Goal: Task Accomplishment & Management: Use online tool/utility

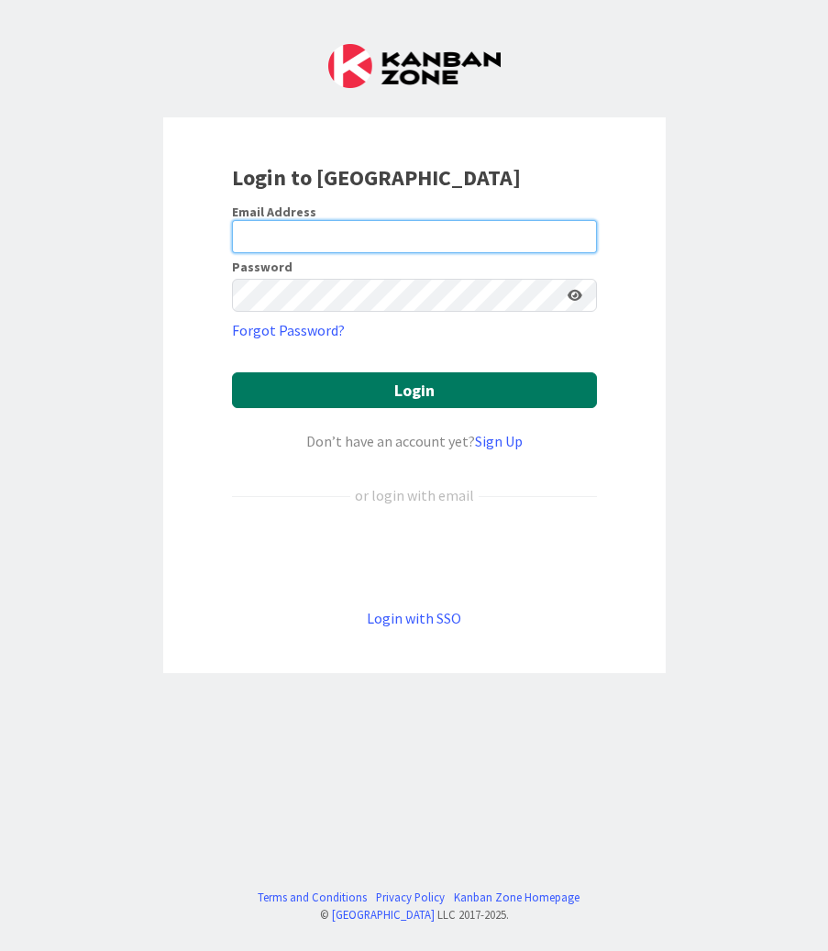
type input "[EMAIL_ADDRESS][PERSON_NAME][DOMAIN_NAME]"
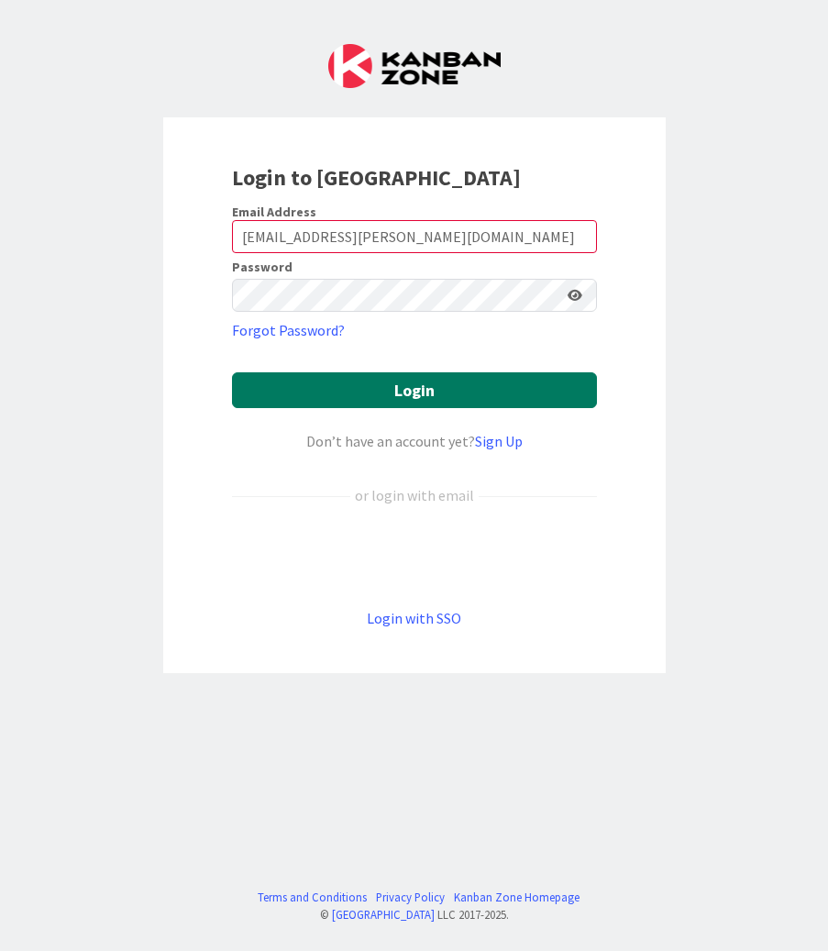
click at [521, 395] on button "Login" at bounding box center [414, 390] width 365 height 36
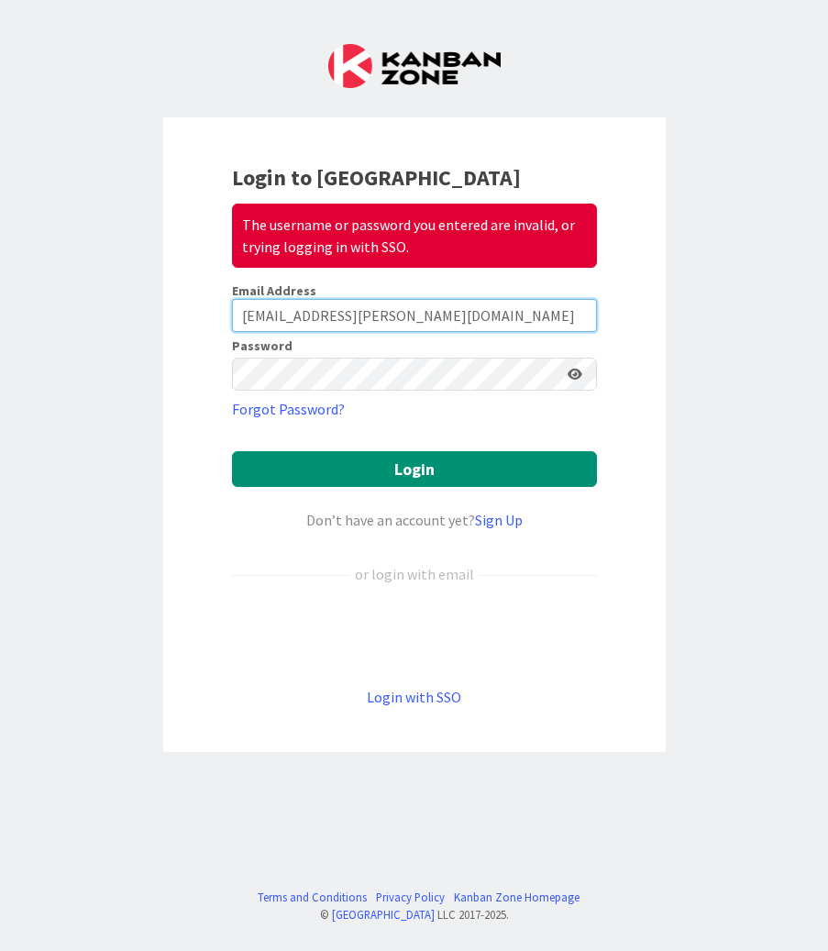
click at [374, 311] on input "[EMAIL_ADDRESS][PERSON_NAME][DOMAIN_NAME]" at bounding box center [414, 315] width 365 height 33
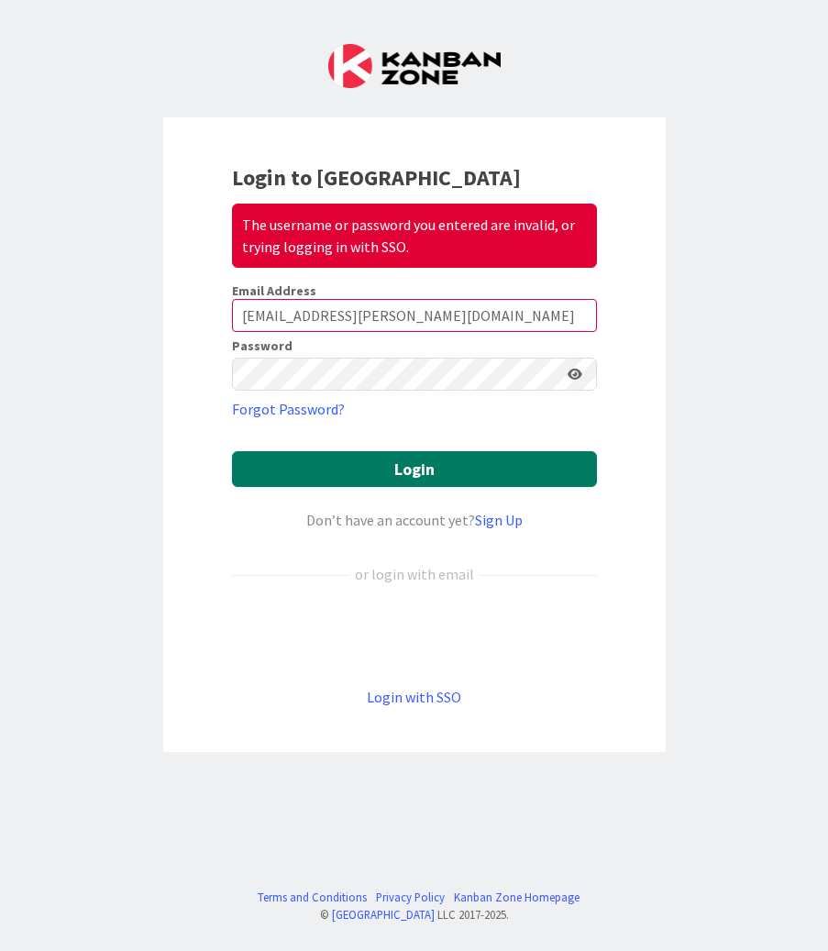
click at [411, 461] on button "Login" at bounding box center [414, 469] width 365 height 36
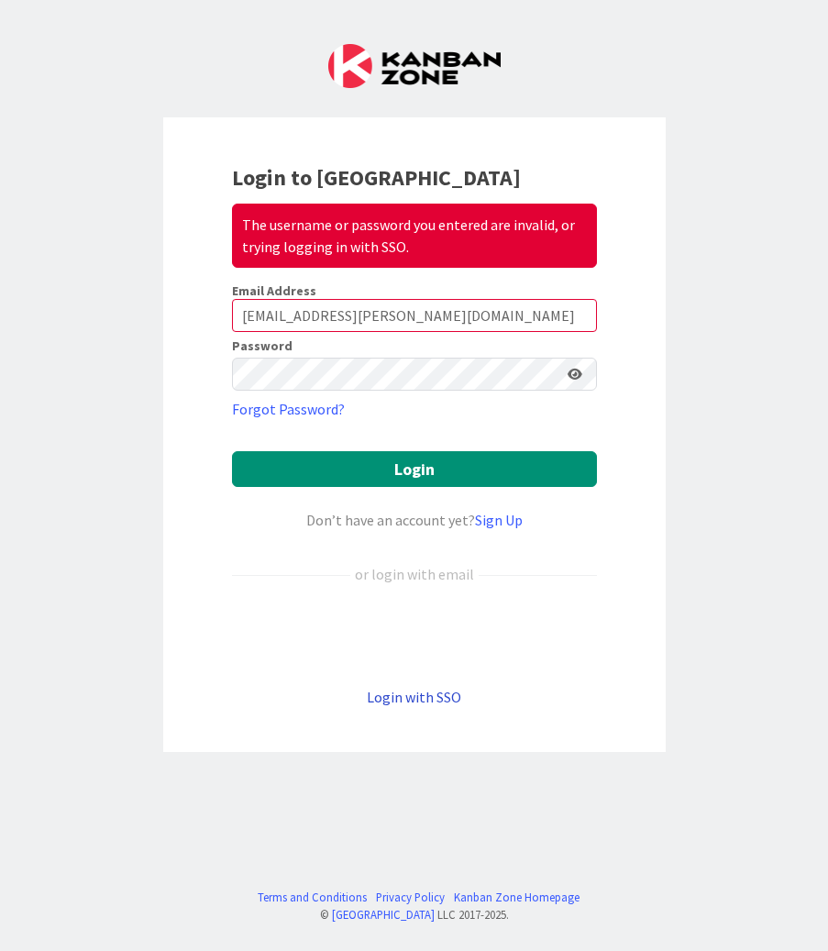
click at [431, 699] on link "Login with SSO" at bounding box center [414, 697] width 94 height 18
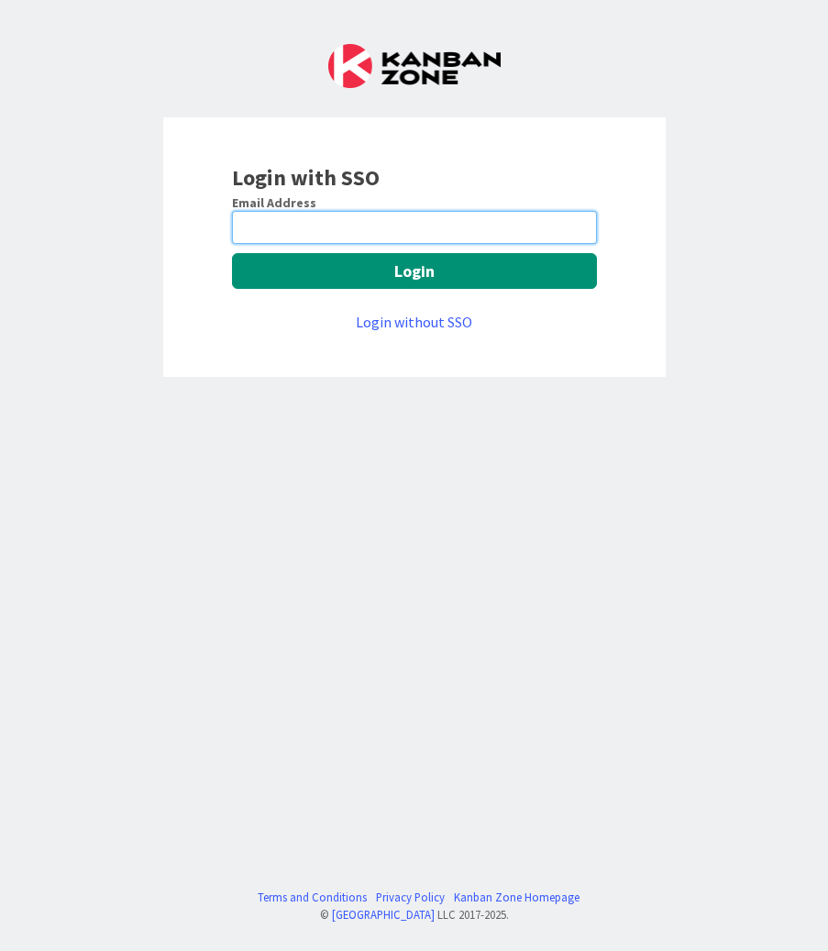
click at [381, 211] on input "email" at bounding box center [414, 227] width 365 height 33
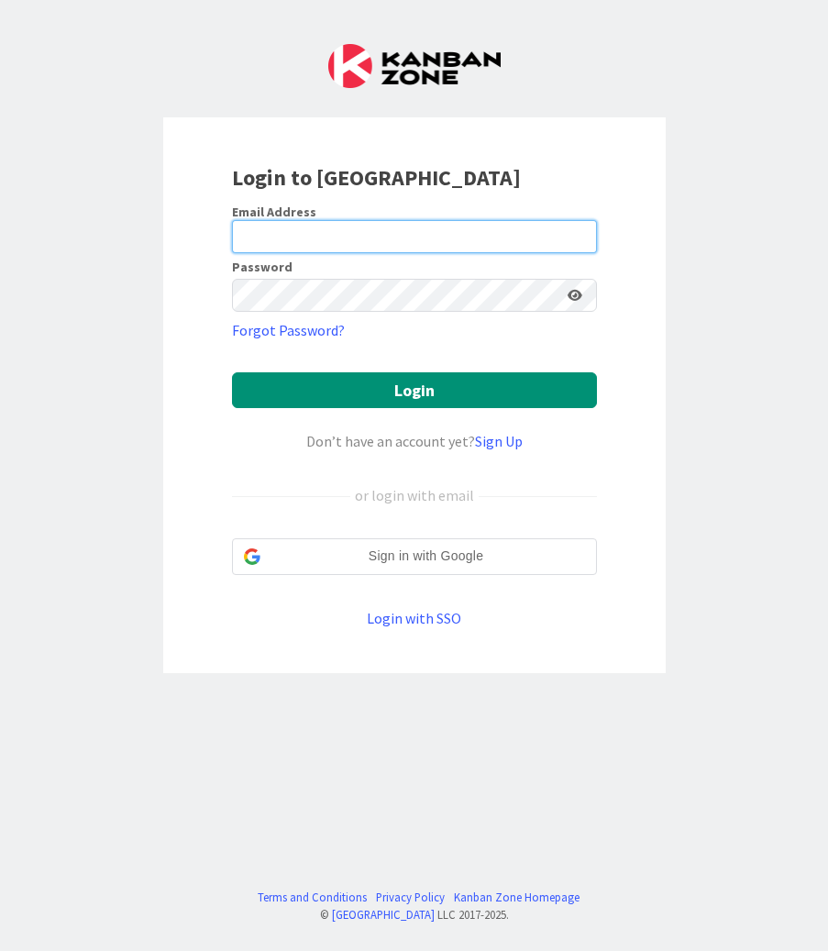
type input "[EMAIL_ADDRESS][PERSON_NAME][DOMAIN_NAME]"
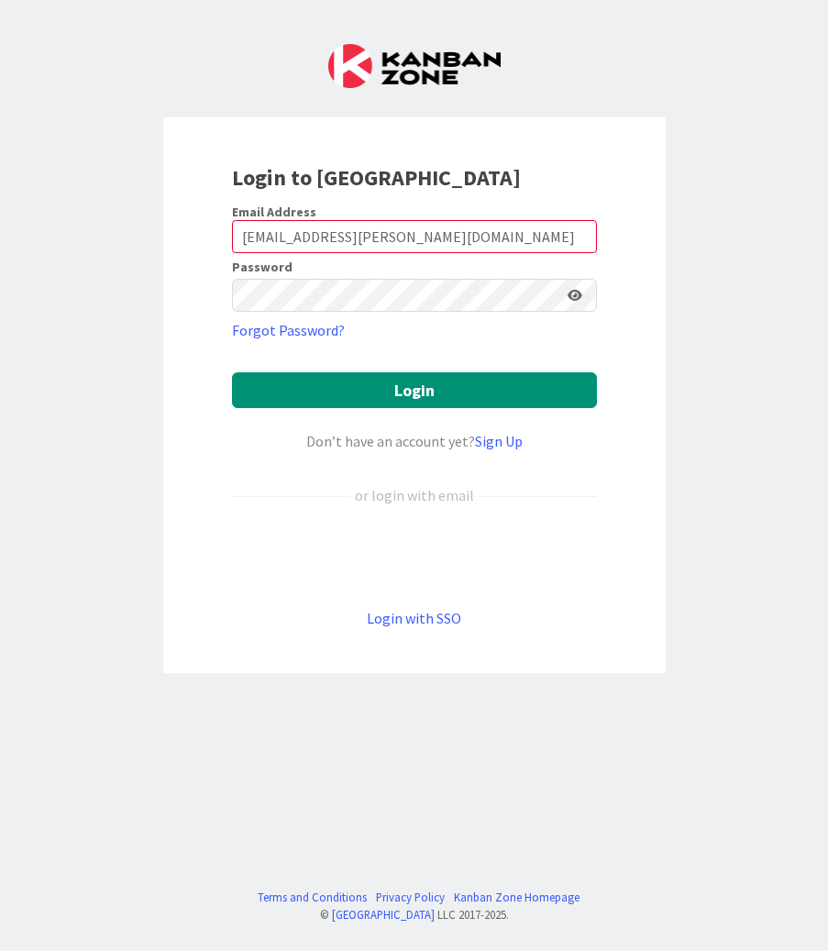
click at [570, 294] on icon at bounding box center [575, 295] width 15 height 13
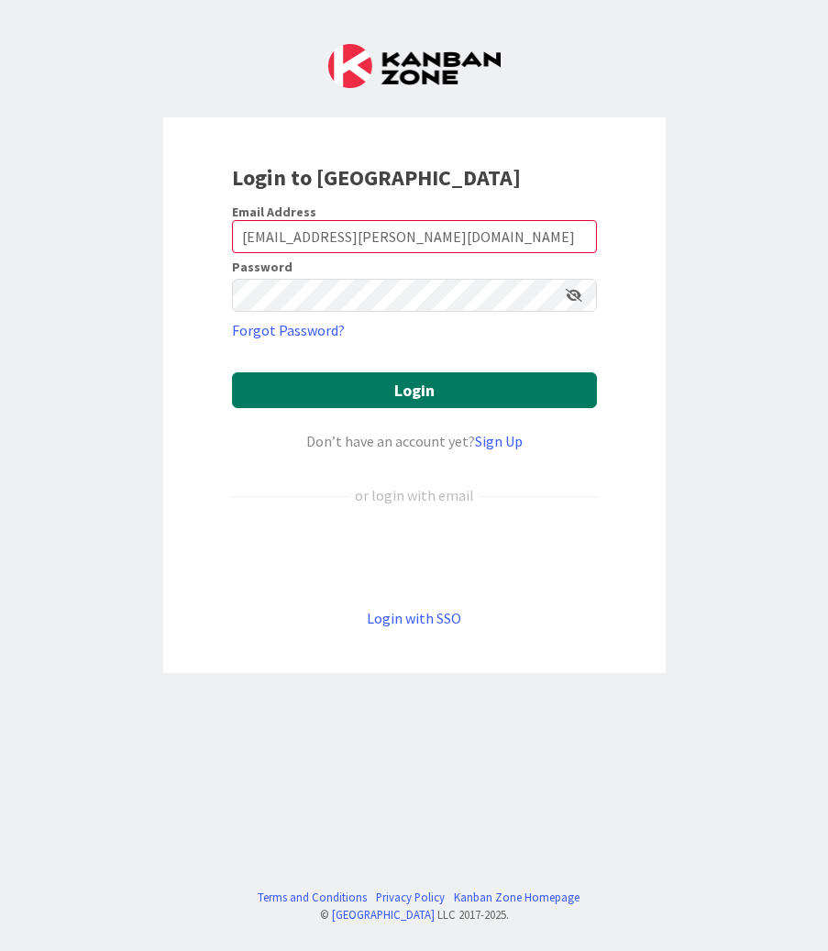
click at [368, 398] on button "Login" at bounding box center [414, 390] width 365 height 36
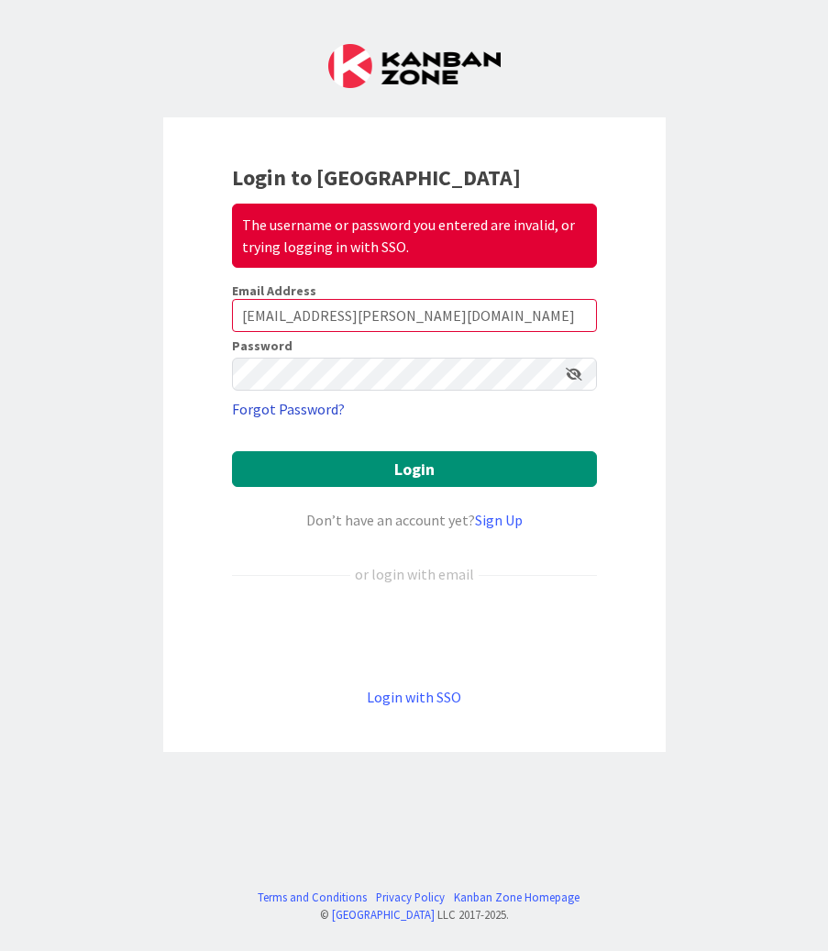
click at [311, 405] on link "Forgot Password?" at bounding box center [288, 409] width 113 height 22
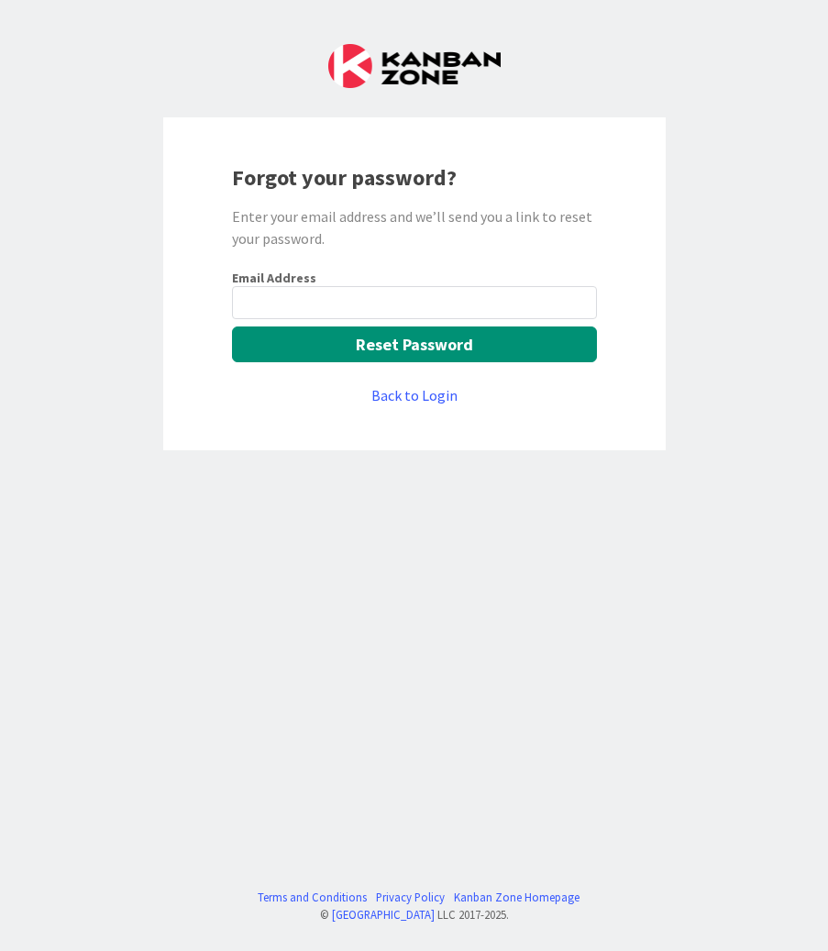
click at [339, 304] on input "email" at bounding box center [414, 302] width 365 height 33
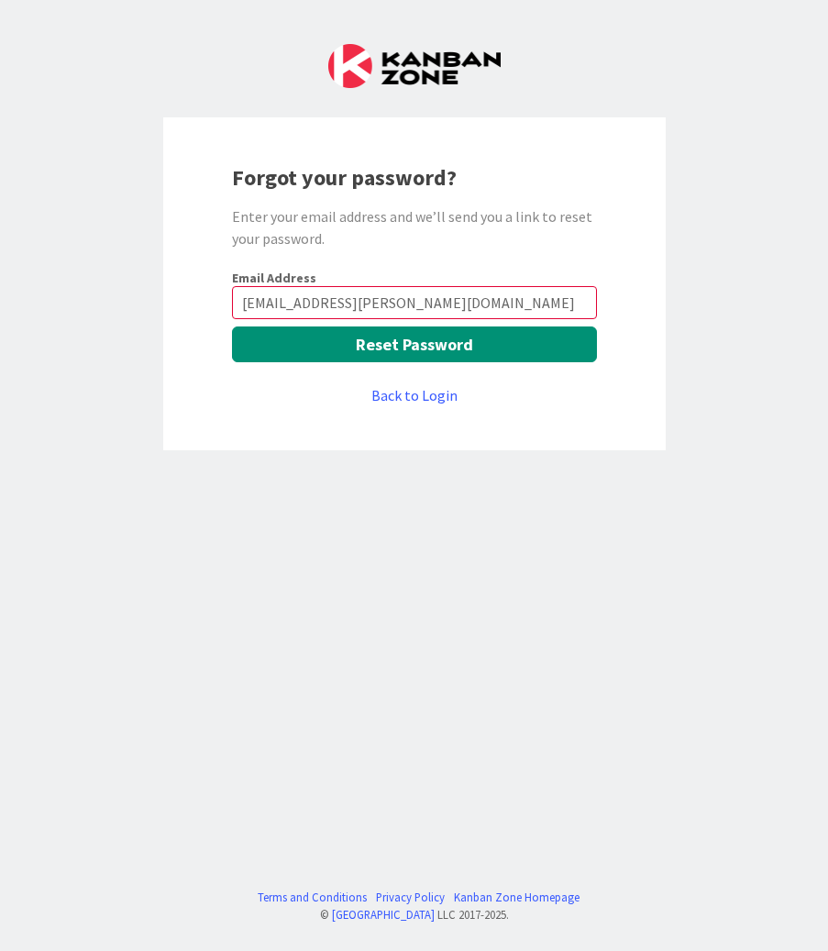
type input "[EMAIL_ADDRESS][PERSON_NAME][DOMAIN_NAME]"
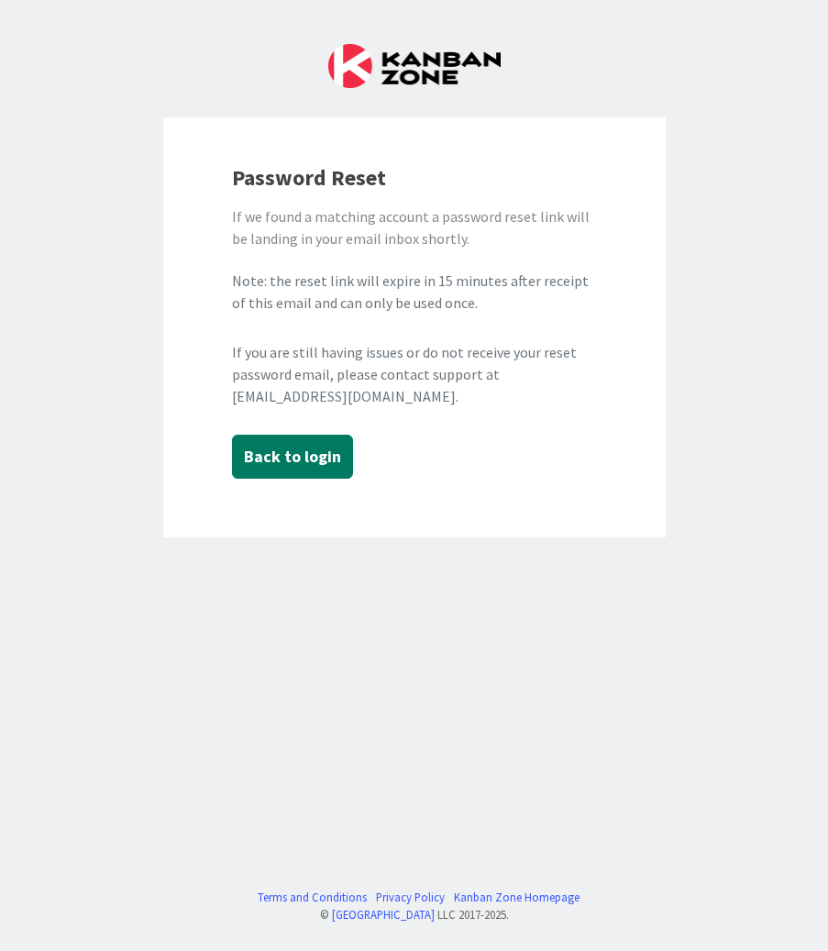
click at [299, 454] on button "Back to login" at bounding box center [292, 457] width 121 height 44
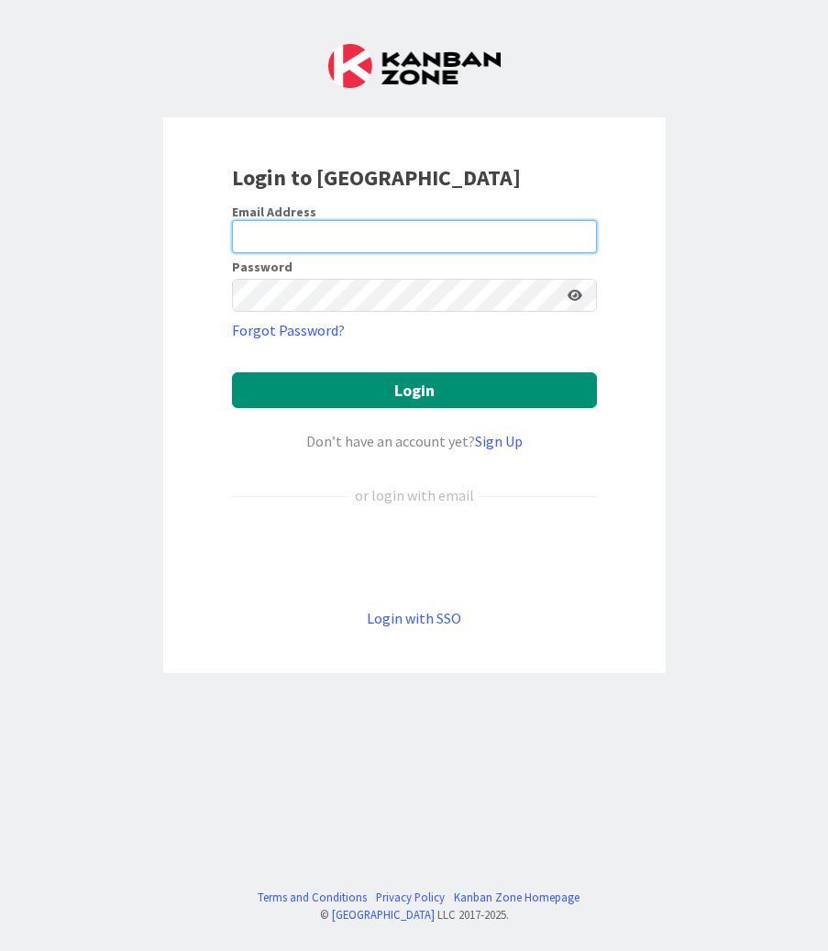
type input "[EMAIL_ADDRESS][PERSON_NAME][DOMAIN_NAME]"
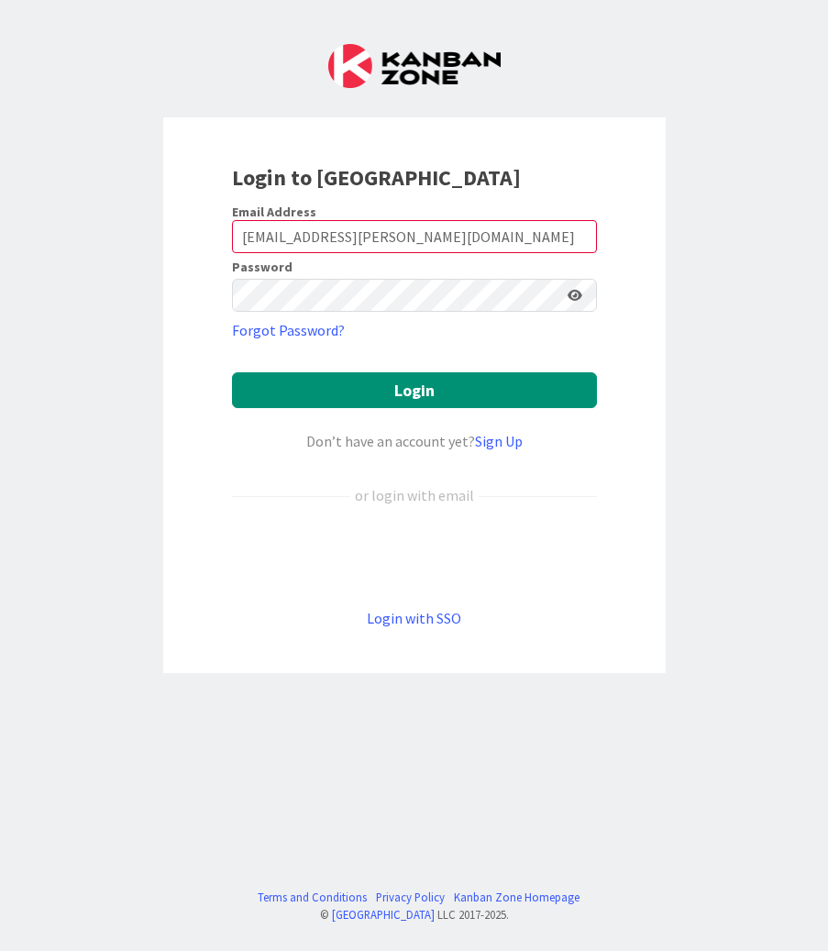
click at [383, 422] on form "Email Address kberk@huisman-nl.com Password Forgot Password? Login Don’t have a…" at bounding box center [414, 417] width 365 height 426
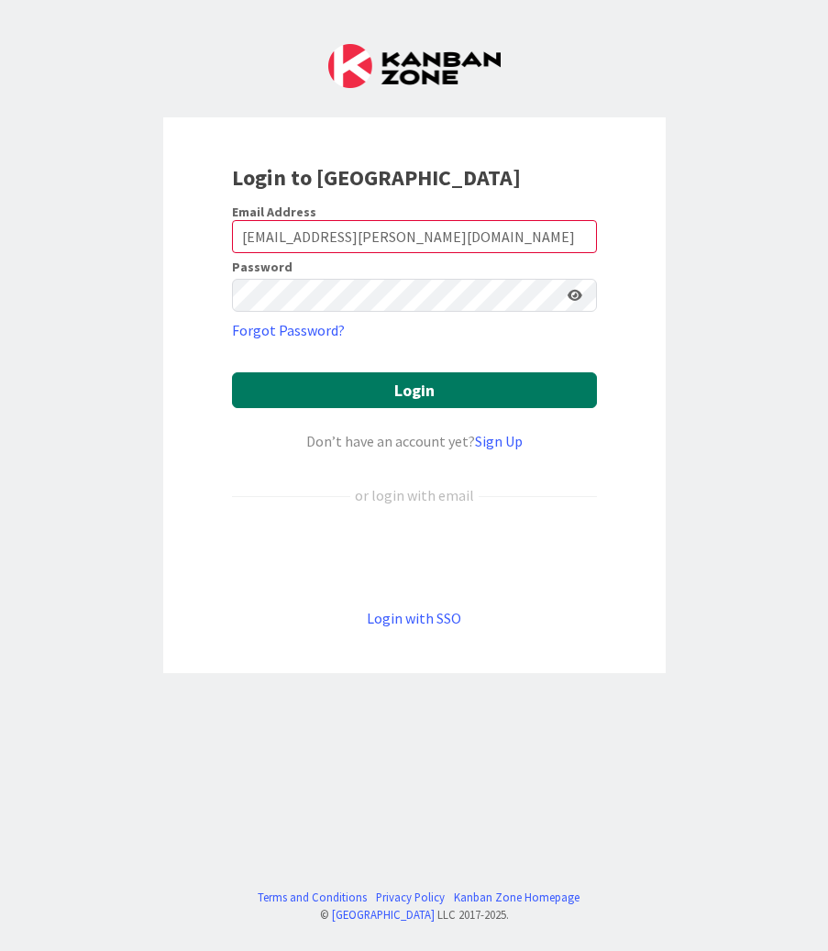
click at [385, 405] on button "Login" at bounding box center [414, 390] width 365 height 36
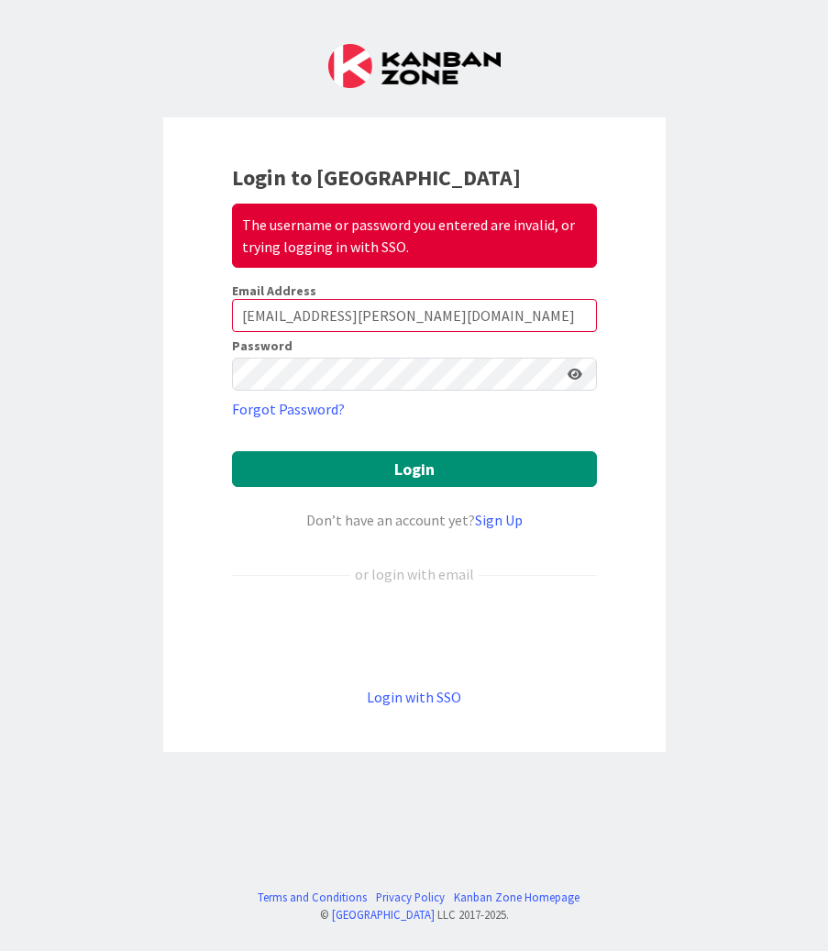
click at [380, 679] on form "Email Address kberk@huisman-nl.com Password Forgot Password? Login Don’t have a…" at bounding box center [414, 496] width 365 height 426
click at [385, 694] on link "Login with SSO" at bounding box center [414, 697] width 94 height 18
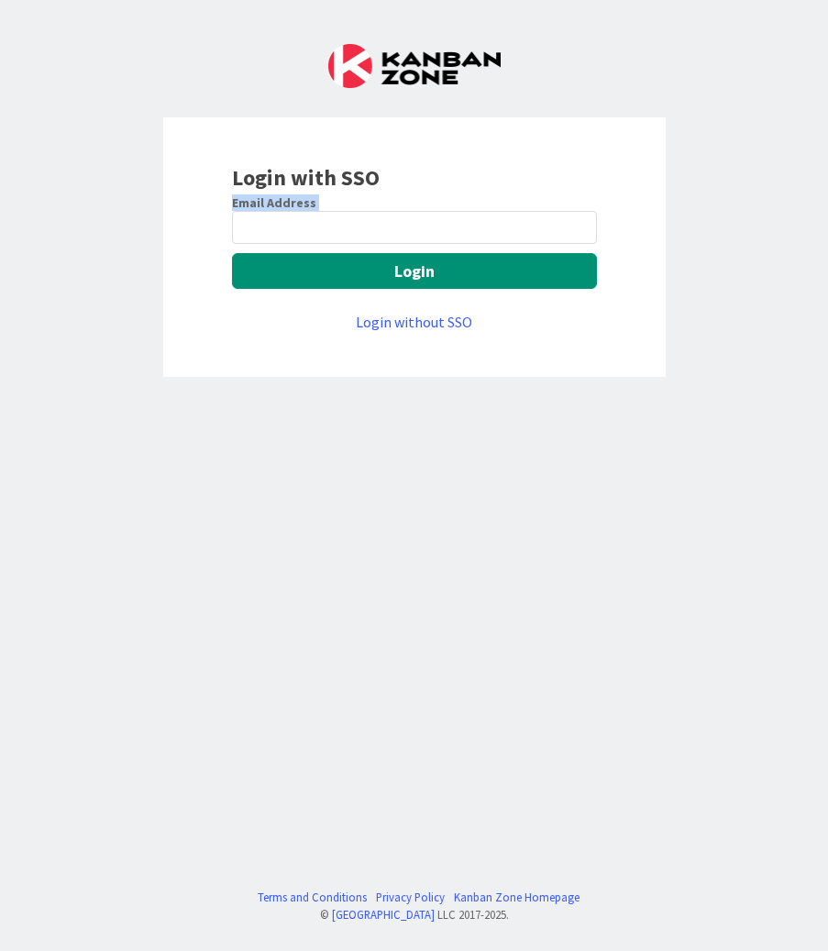
click at [279, 250] on div "Email Address Login Login without SSO" at bounding box center [414, 263] width 365 height 139
drag, startPoint x: 279, startPoint y: 250, endPoint x: 279, endPoint y: 227, distance: 22.9
click at [279, 227] on input "email" at bounding box center [414, 227] width 365 height 33
click at [272, 224] on input "email" at bounding box center [414, 227] width 365 height 33
click at [394, 188] on div "Login with SSO" at bounding box center [414, 177] width 365 height 33
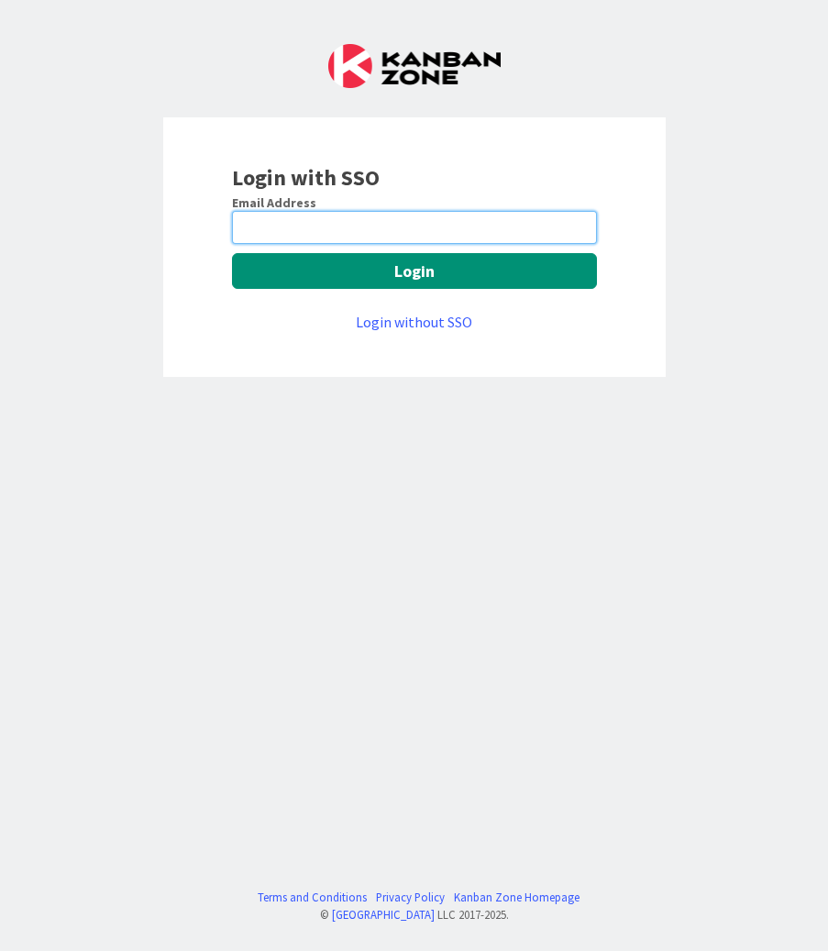
click at [319, 230] on input "email" at bounding box center [414, 227] width 365 height 33
type input "kberk@huisman-nl.com"
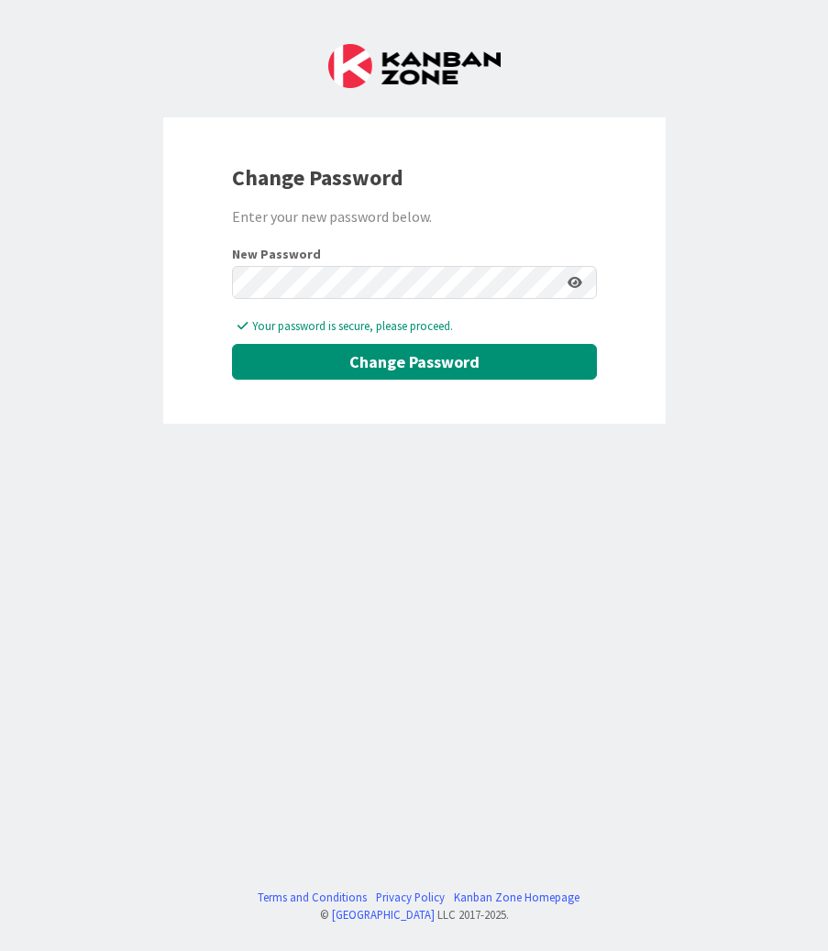
click at [572, 281] on icon at bounding box center [575, 282] width 15 height 13
click at [654, 282] on div "Change Password Enter your new password below. New Password Your password is se…" at bounding box center [414, 270] width 503 height 307
click at [455, 353] on button "Change Password" at bounding box center [414, 362] width 365 height 36
click at [414, 359] on button "Change Password" at bounding box center [414, 362] width 365 height 36
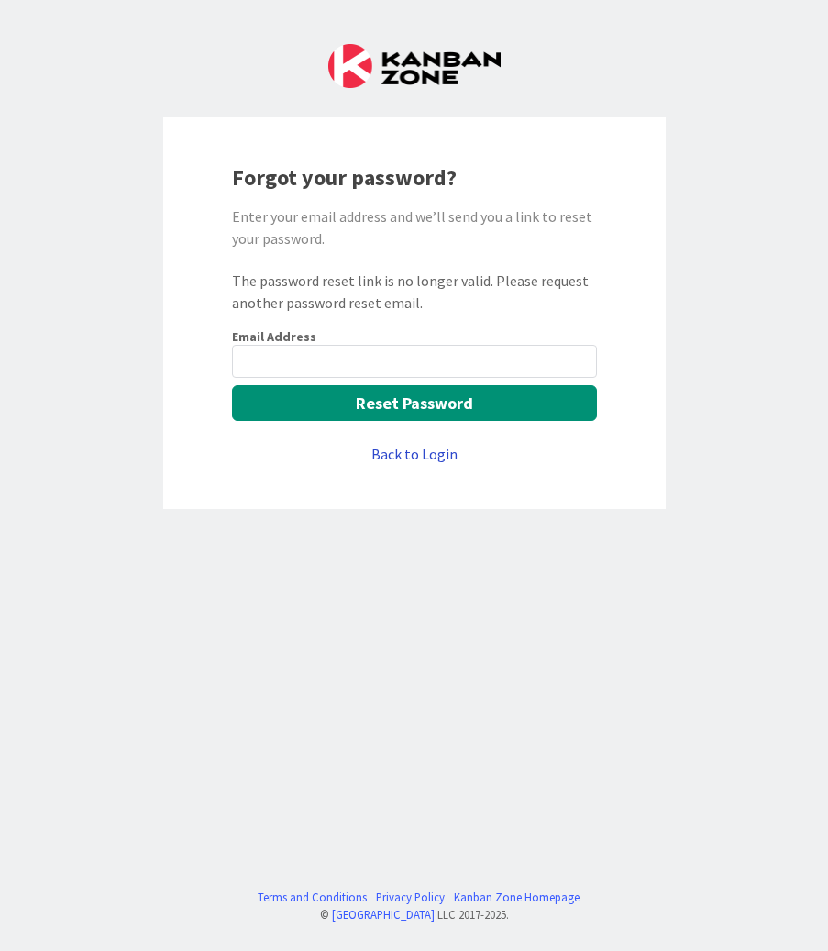
click at [404, 449] on link "Back to Login" at bounding box center [415, 454] width 86 height 22
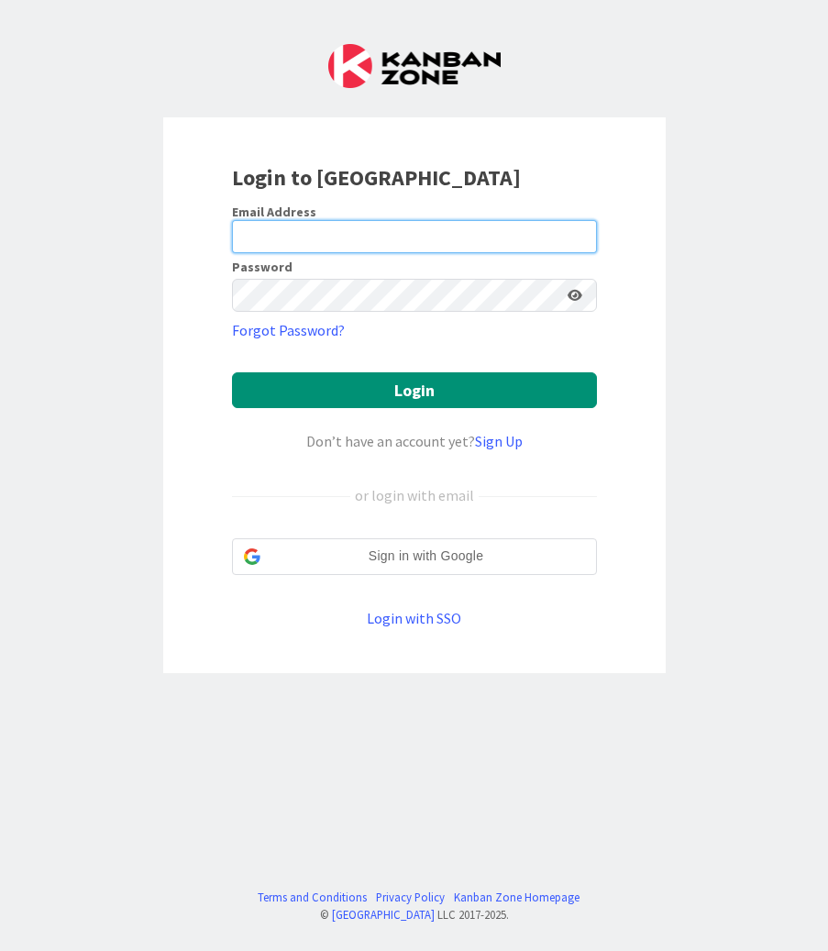
type input "kberk@huisman-nl.com"
click at [314, 250] on input "kberk@huisman-nl.com" at bounding box center [414, 236] width 365 height 33
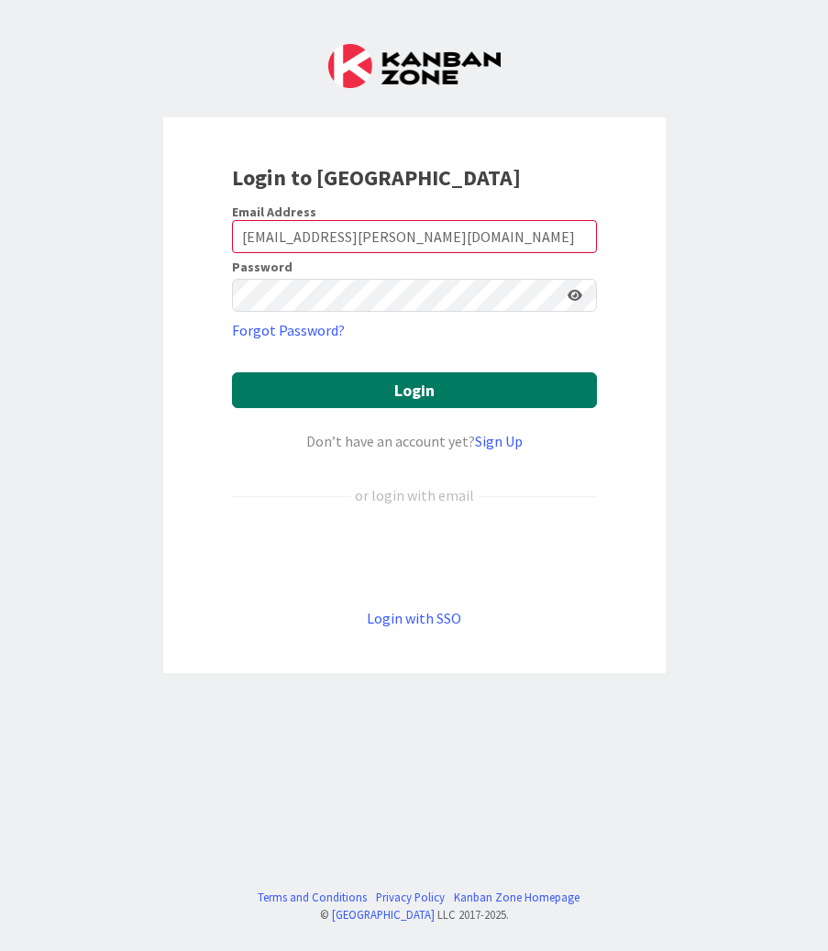
click at [358, 391] on button "Login" at bounding box center [414, 390] width 365 height 36
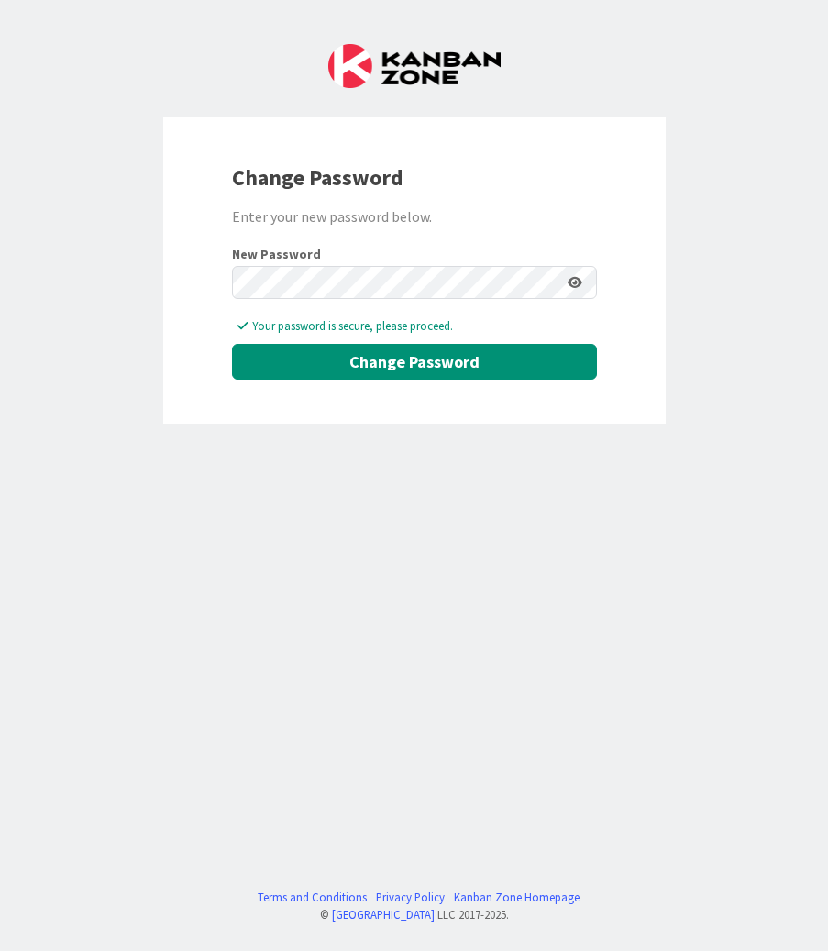
click at [576, 281] on icon at bounding box center [575, 282] width 15 height 13
click at [446, 364] on button "Change Password" at bounding box center [414, 362] width 365 height 36
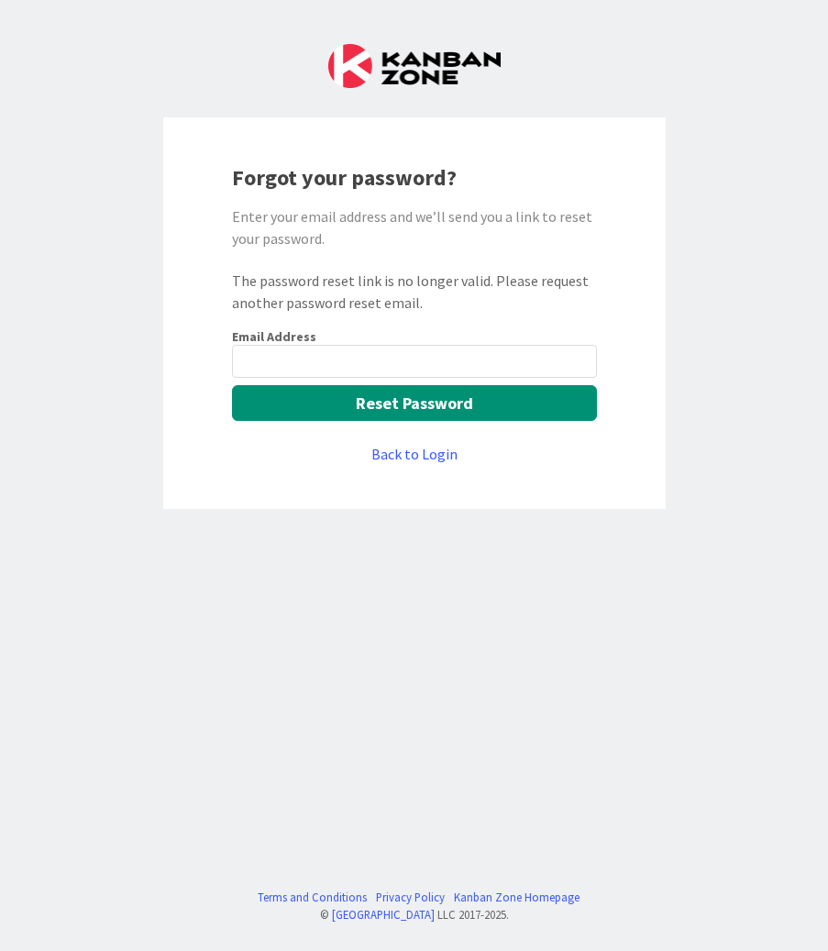
click at [448, 362] on input "email" at bounding box center [414, 361] width 365 height 33
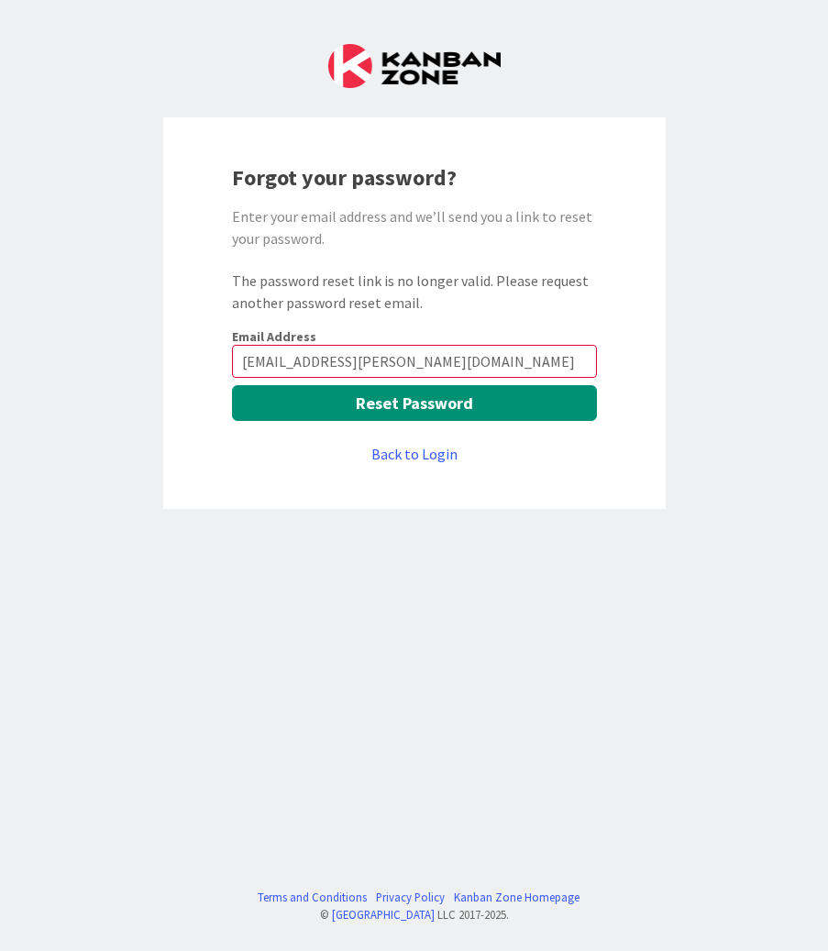
type input "kberk@huisman-nl.com"
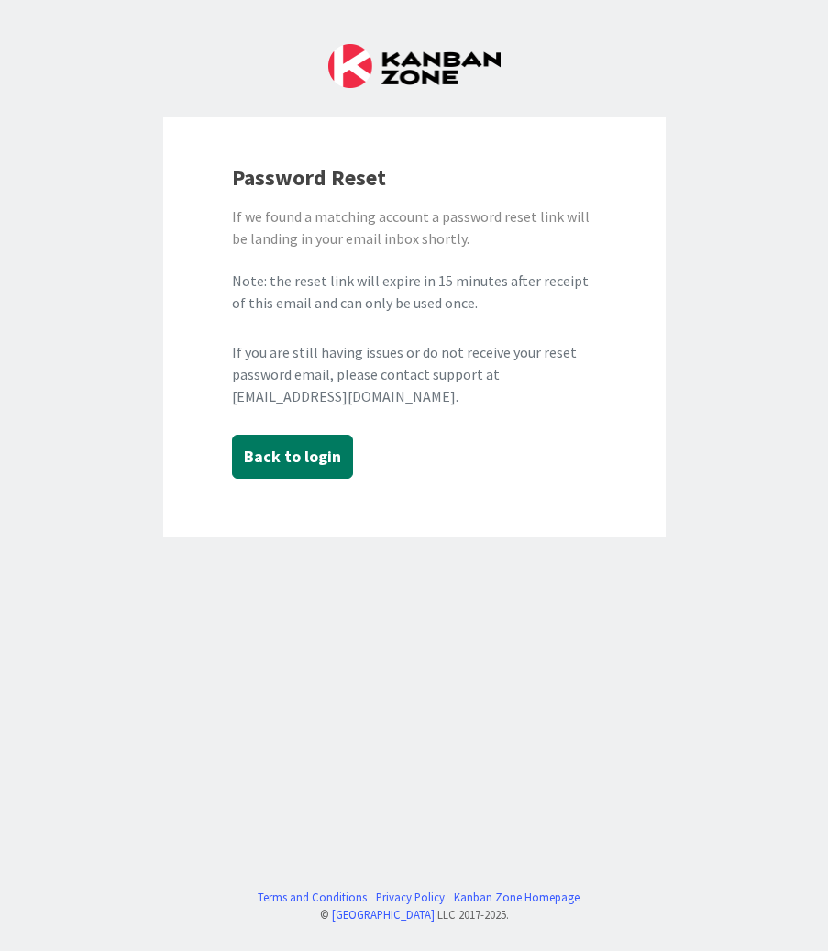
click at [321, 450] on button "Back to login" at bounding box center [292, 457] width 121 height 44
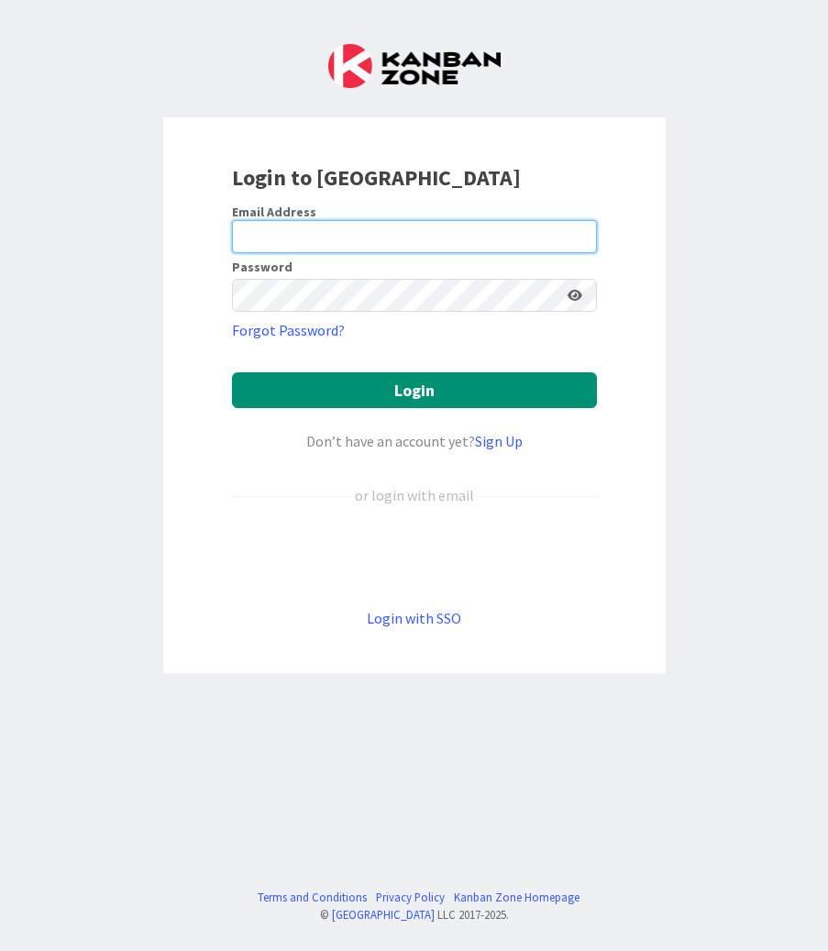
type input "[EMAIL_ADDRESS][PERSON_NAME][DOMAIN_NAME]"
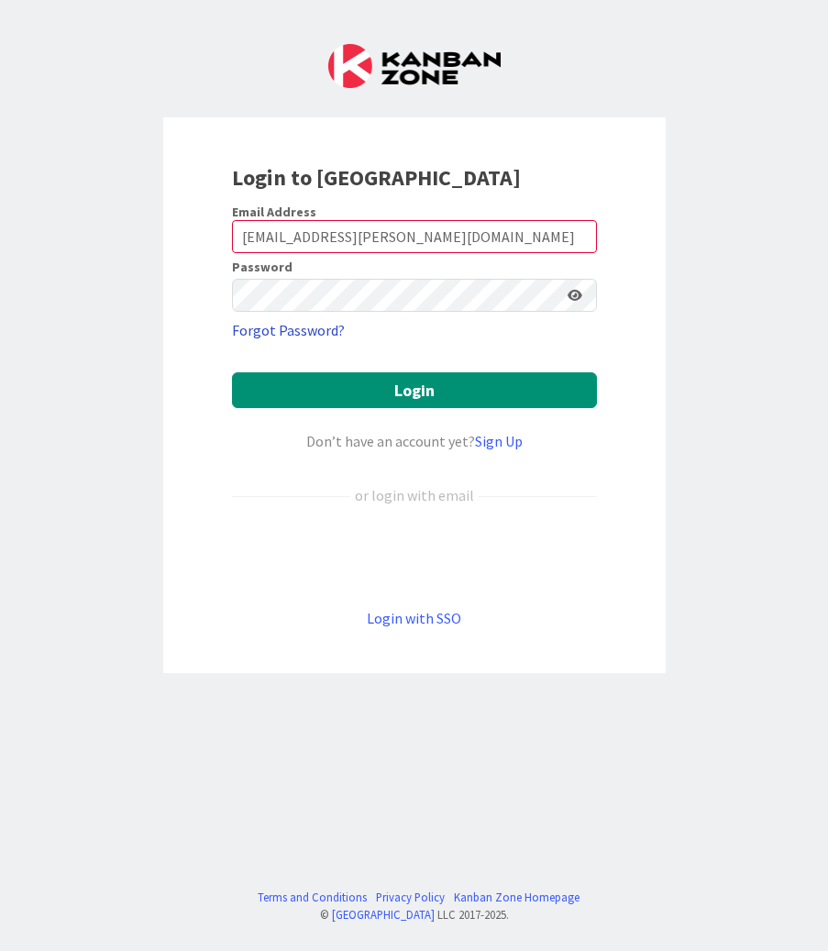
click at [292, 322] on link "Forgot Password?" at bounding box center [288, 330] width 113 height 22
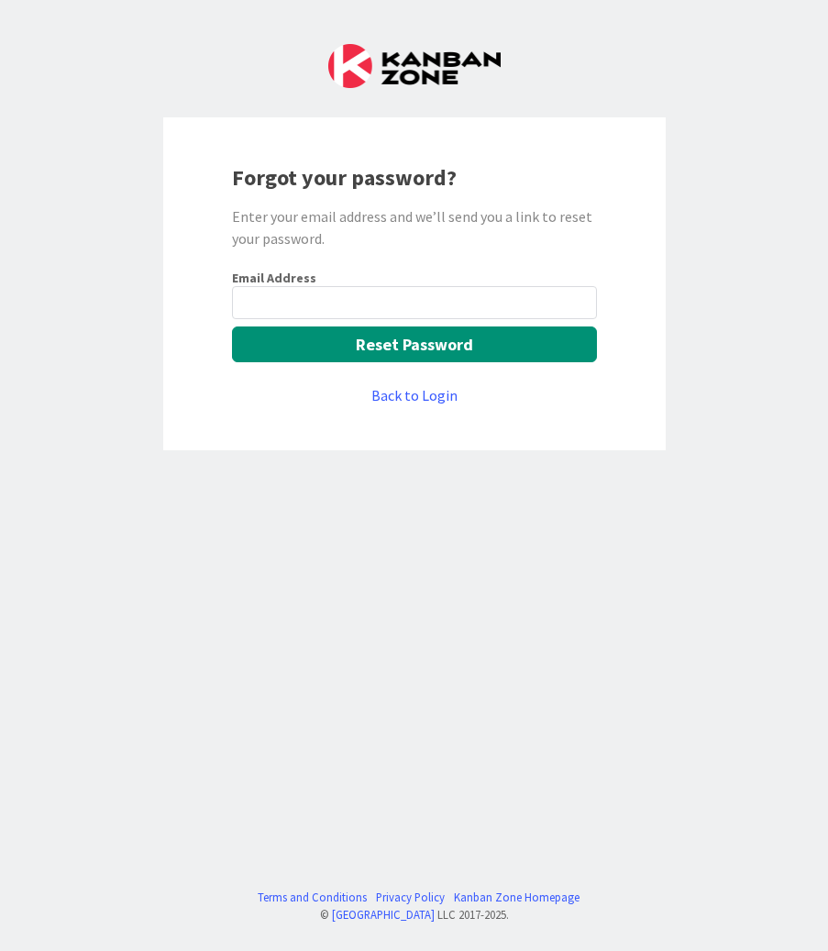
click at [361, 314] on input "email" at bounding box center [414, 302] width 365 height 33
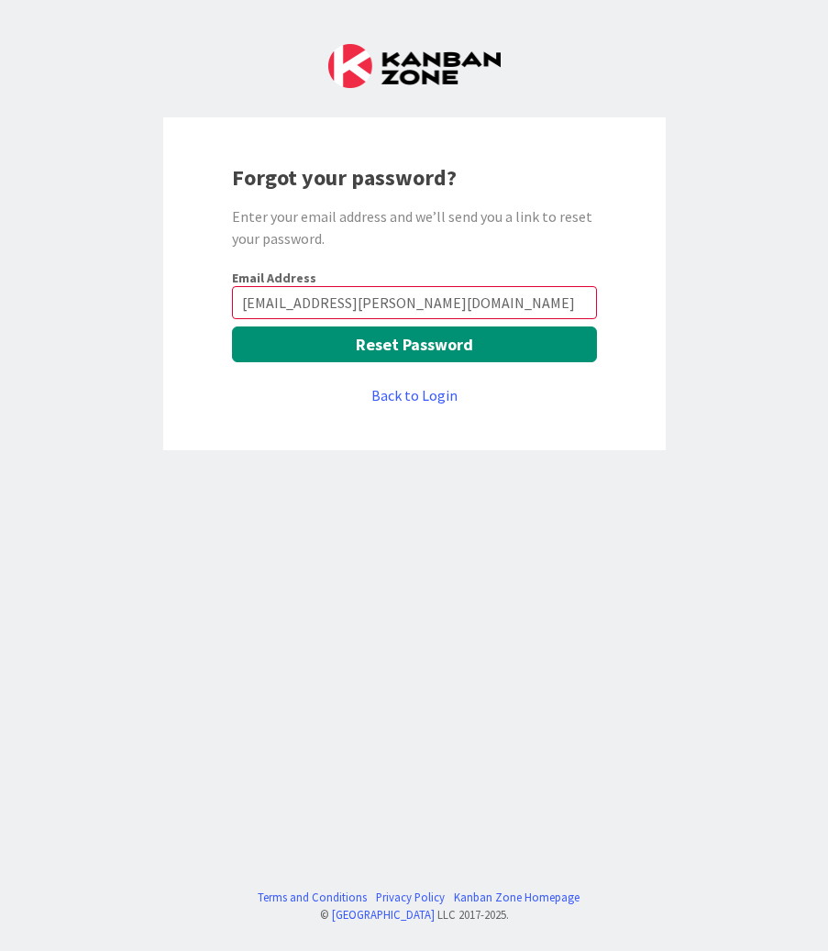
type input "[EMAIL_ADDRESS][PERSON_NAME][DOMAIN_NAME]"
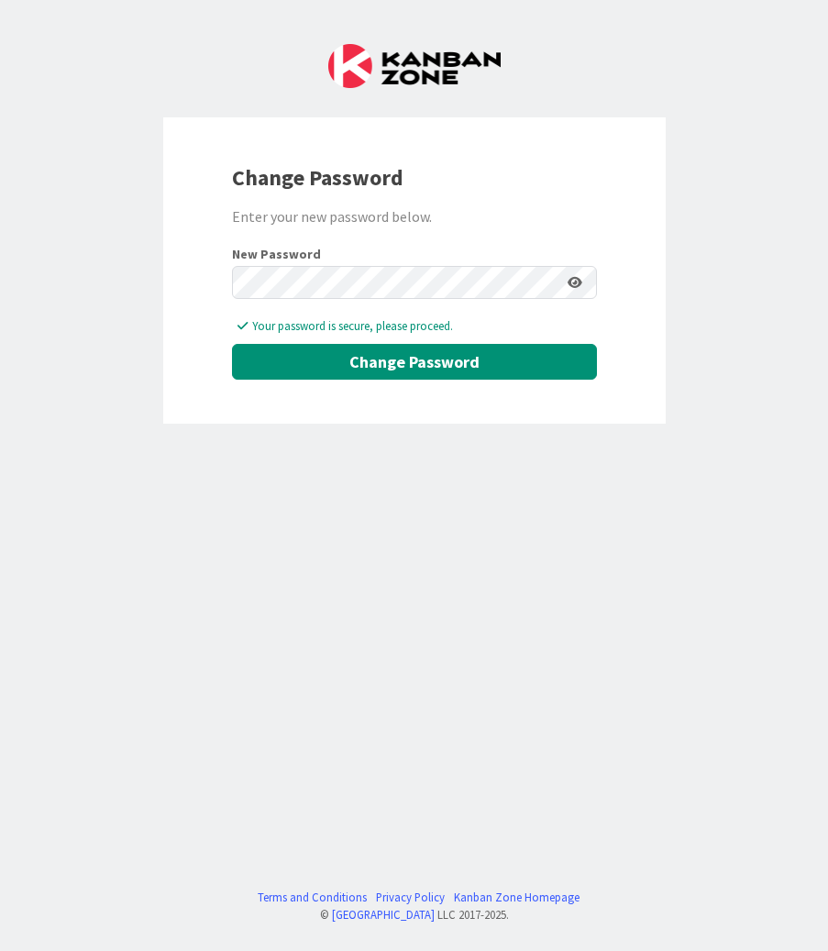
click at [205, 362] on div "Change Password Enter your new password below. New Password Your password is se…" at bounding box center [414, 270] width 503 height 307
click at [240, 361] on button "Change Password" at bounding box center [414, 362] width 365 height 36
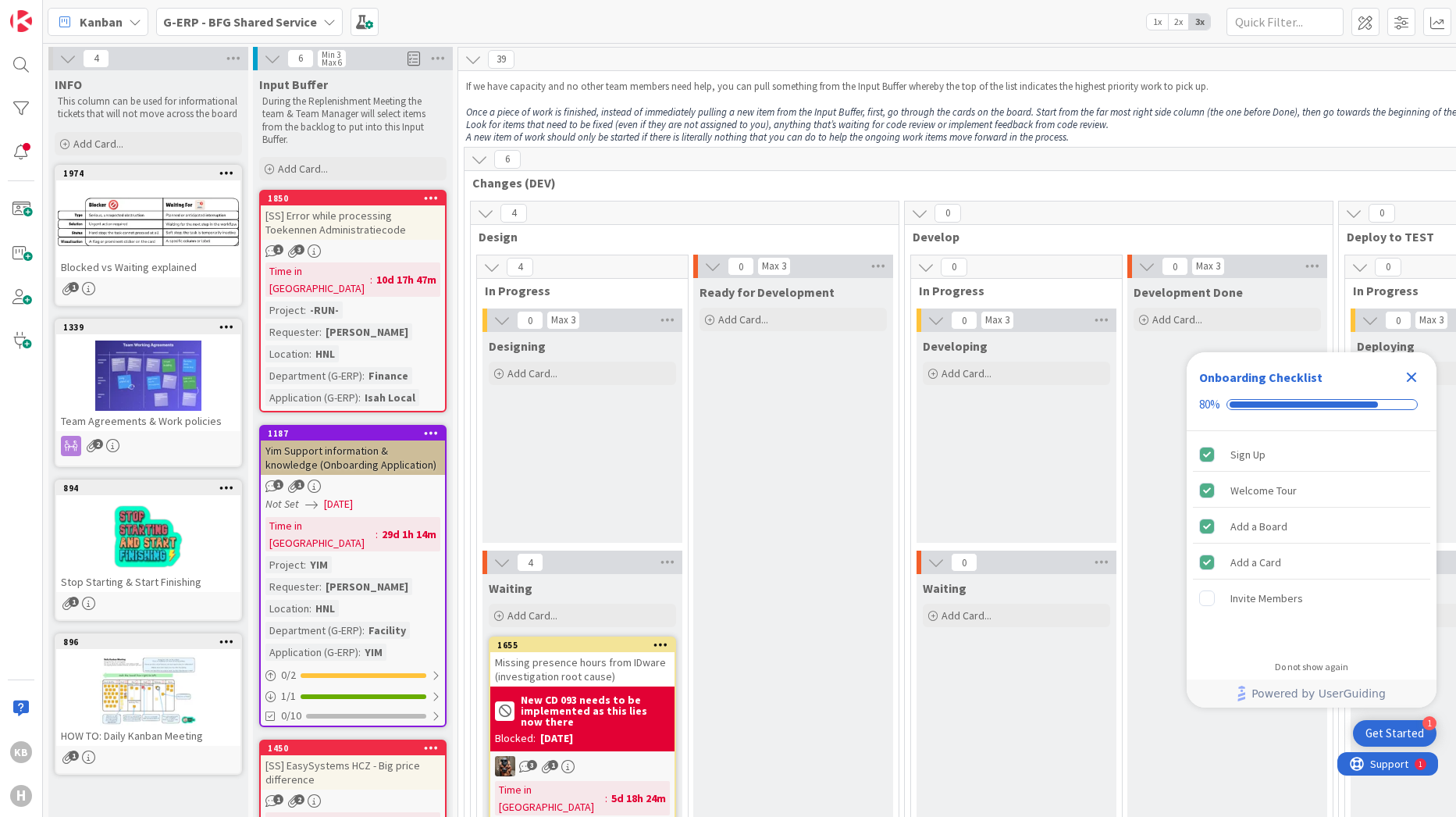
click at [308, 14] on b "G-ERP - BFG Shared Service" at bounding box center [240, 22] width 154 height 15
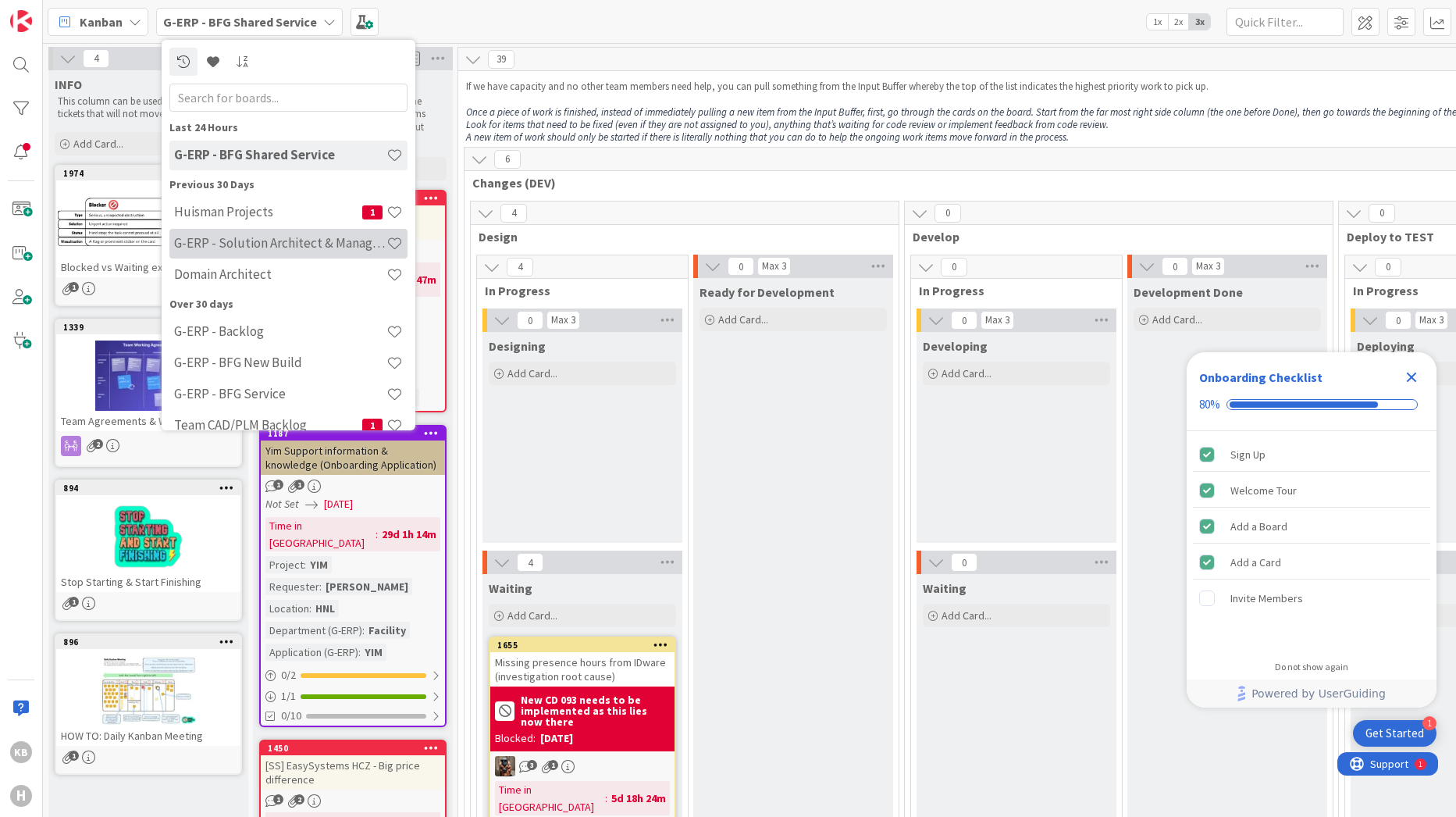
click at [250, 247] on h4 "G-ERP - Solution Architect & Management" at bounding box center [281, 243] width 213 height 15
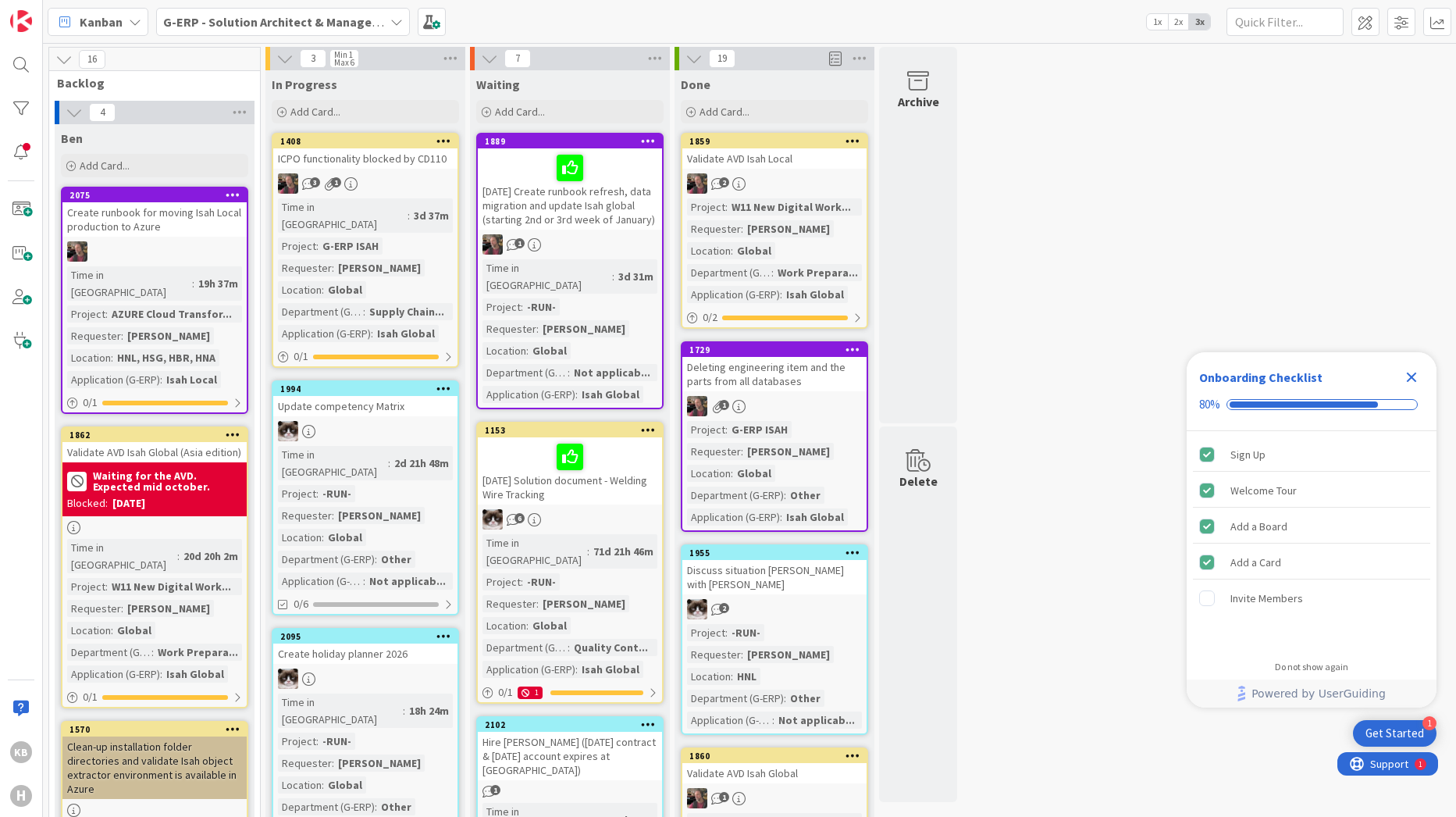
click at [377, 396] on div "Update competency Matrix" at bounding box center [365, 406] width 185 height 20
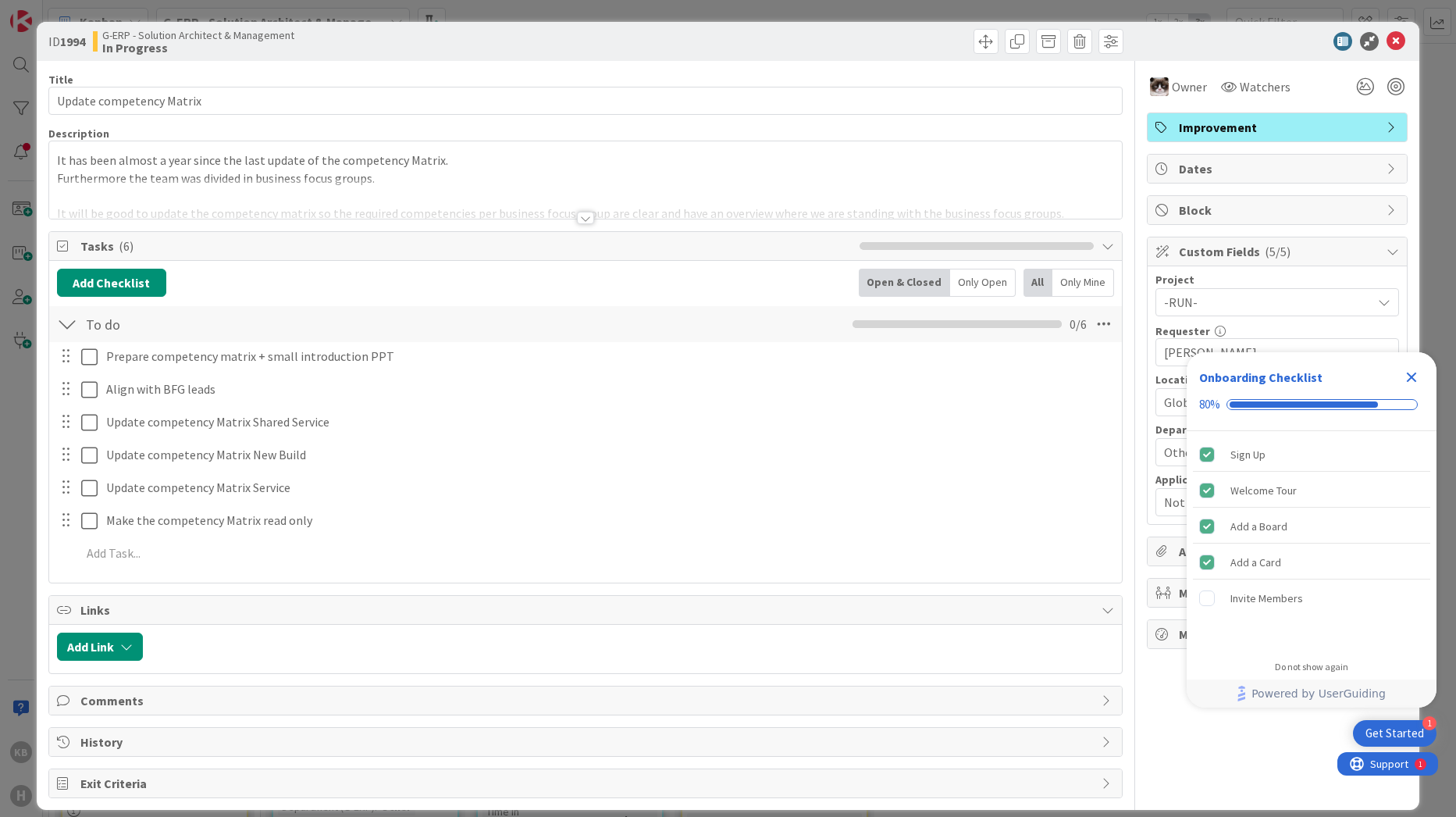
click at [577, 217] on div at bounding box center [585, 218] width 17 height 13
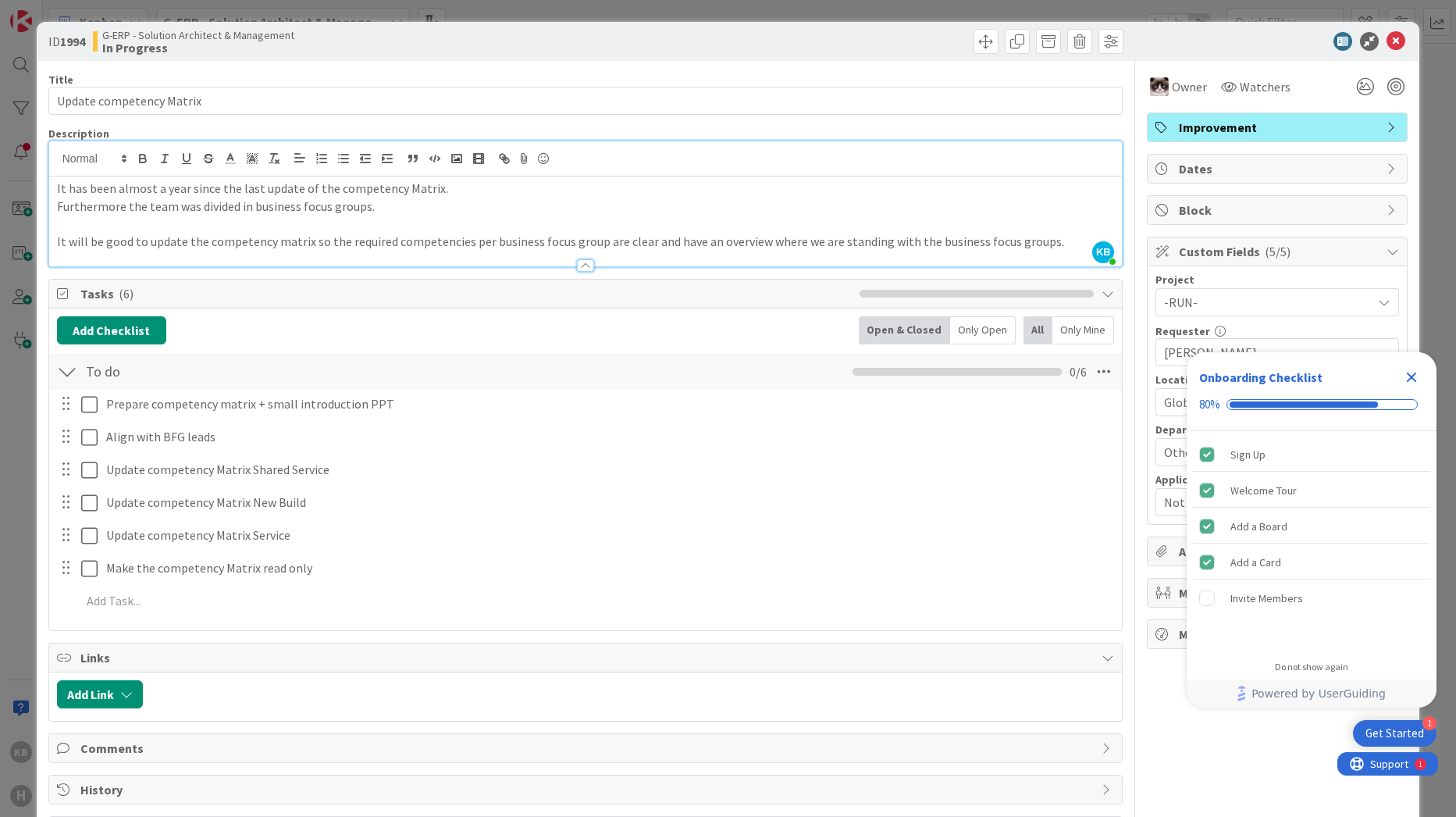
click at [22, 308] on div "ID 1994 G-ERP - Solution Architect & Management In Progress Title 24 / 128 Upda…" at bounding box center [728, 408] width 1456 height 817
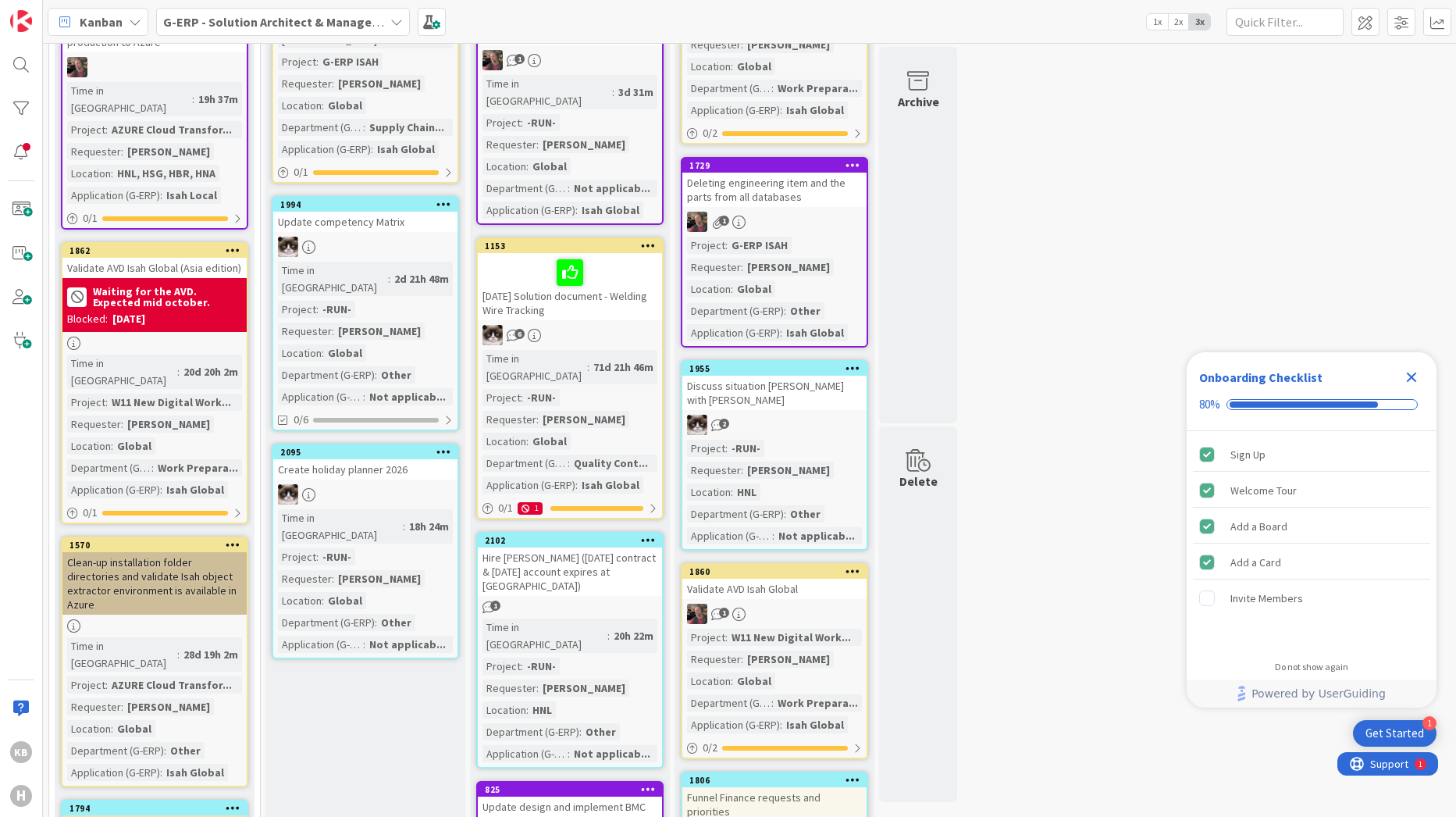
scroll to position [234, 0]
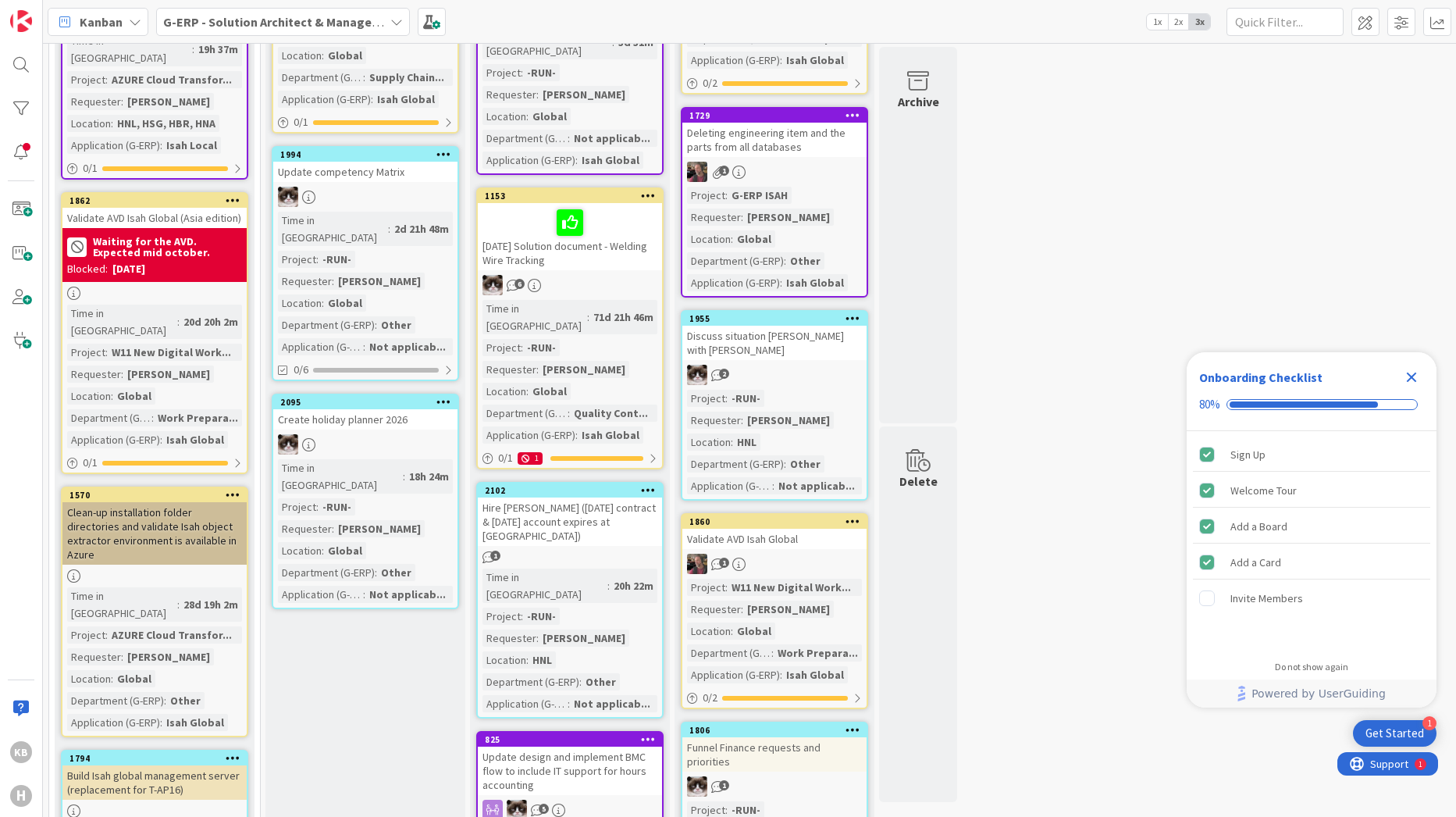
click at [565, 497] on div "Hire [PERSON_NAME] ([DATE] contract & [DATE] account expires at [GEOGRAPHIC_DAT…" at bounding box center [569, 521] width 185 height 49
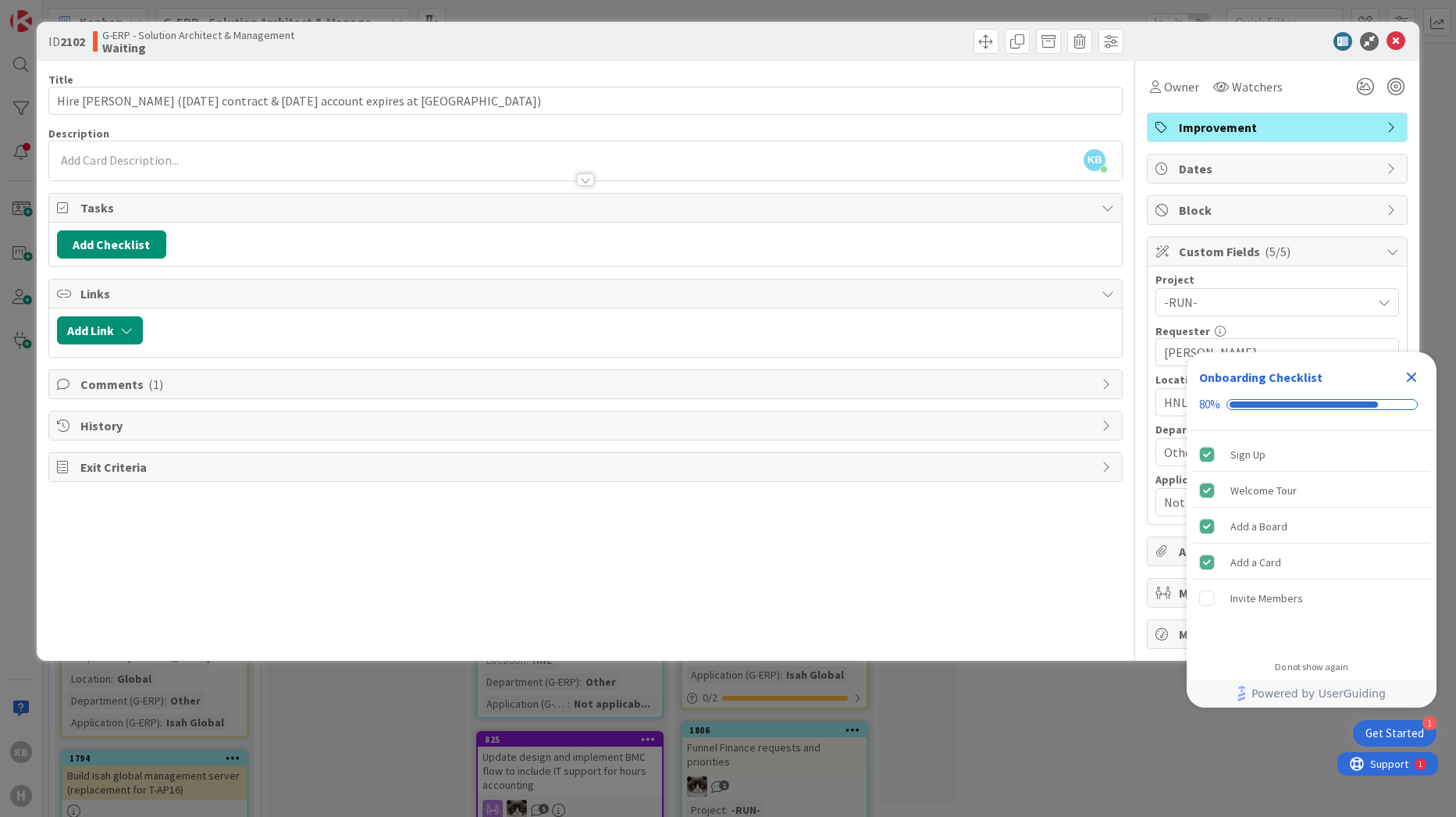
click at [322, 740] on div "ID 2102 G-ERP - Solution Architect & Management Waiting Title 73 / 128 Hire [PE…" at bounding box center [728, 408] width 1456 height 817
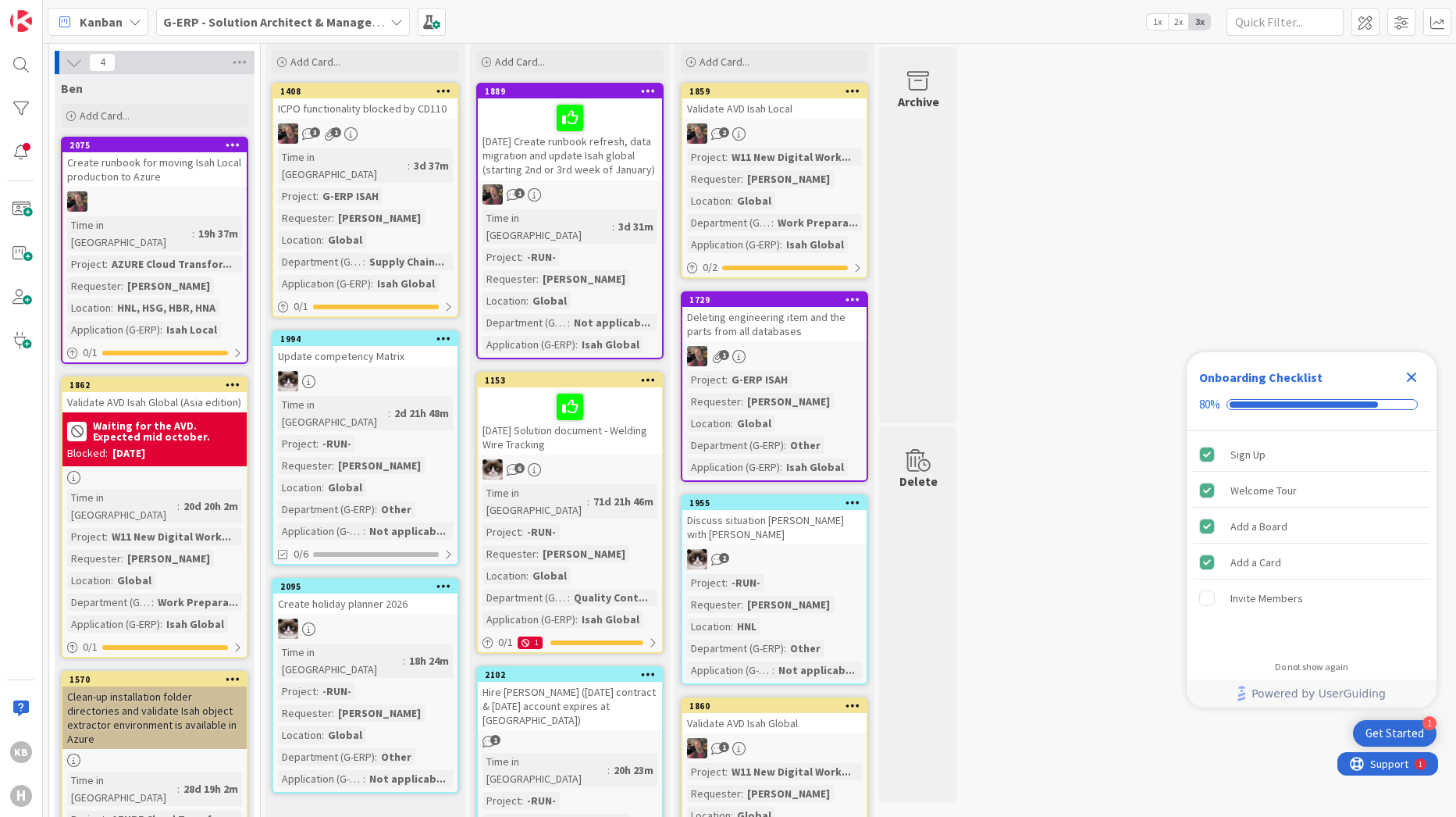
scroll to position [156, 0]
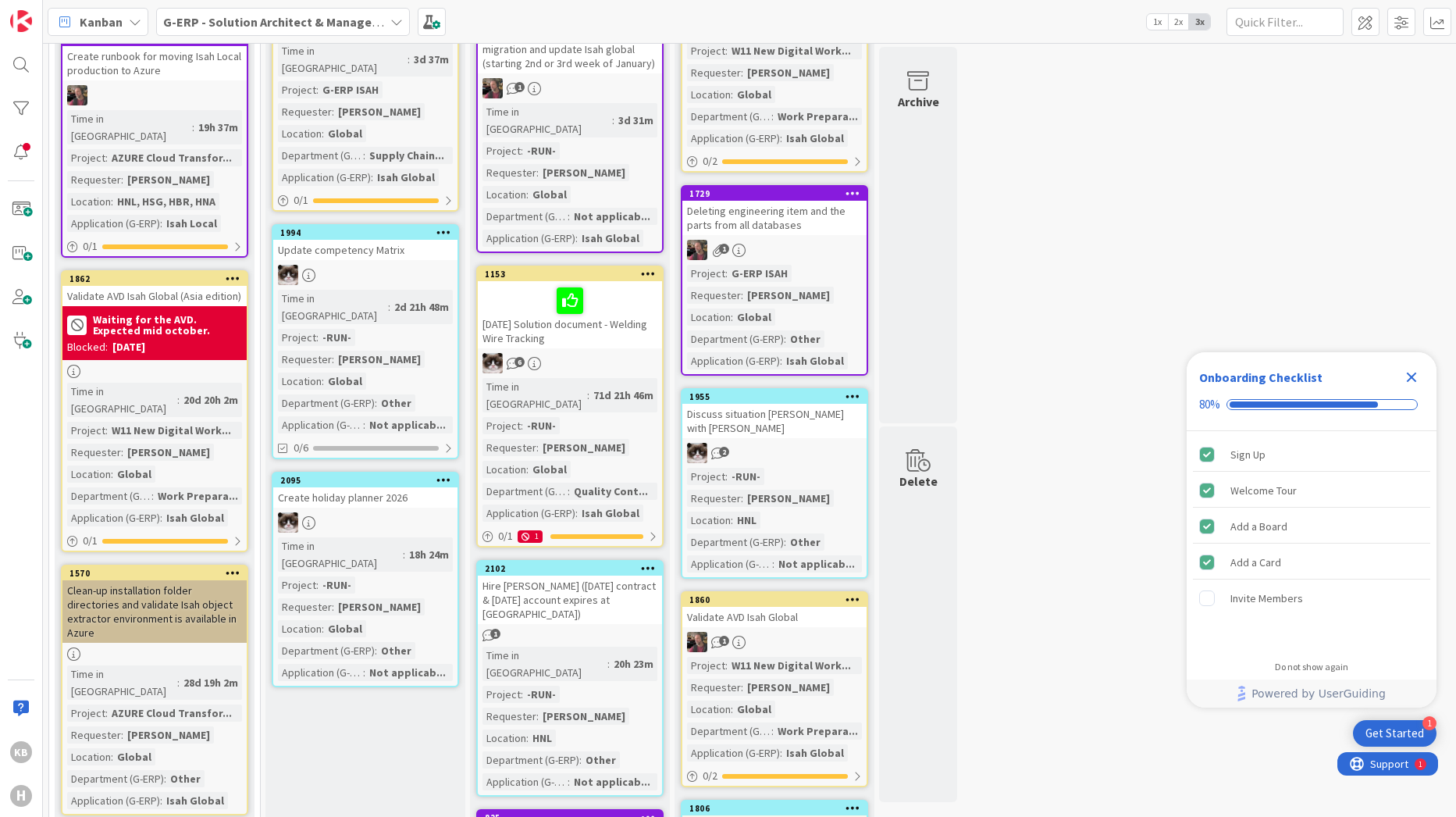
click at [278, 9] on div "G-ERP - Solution Architect & Management" at bounding box center [283, 21] width 254 height 28
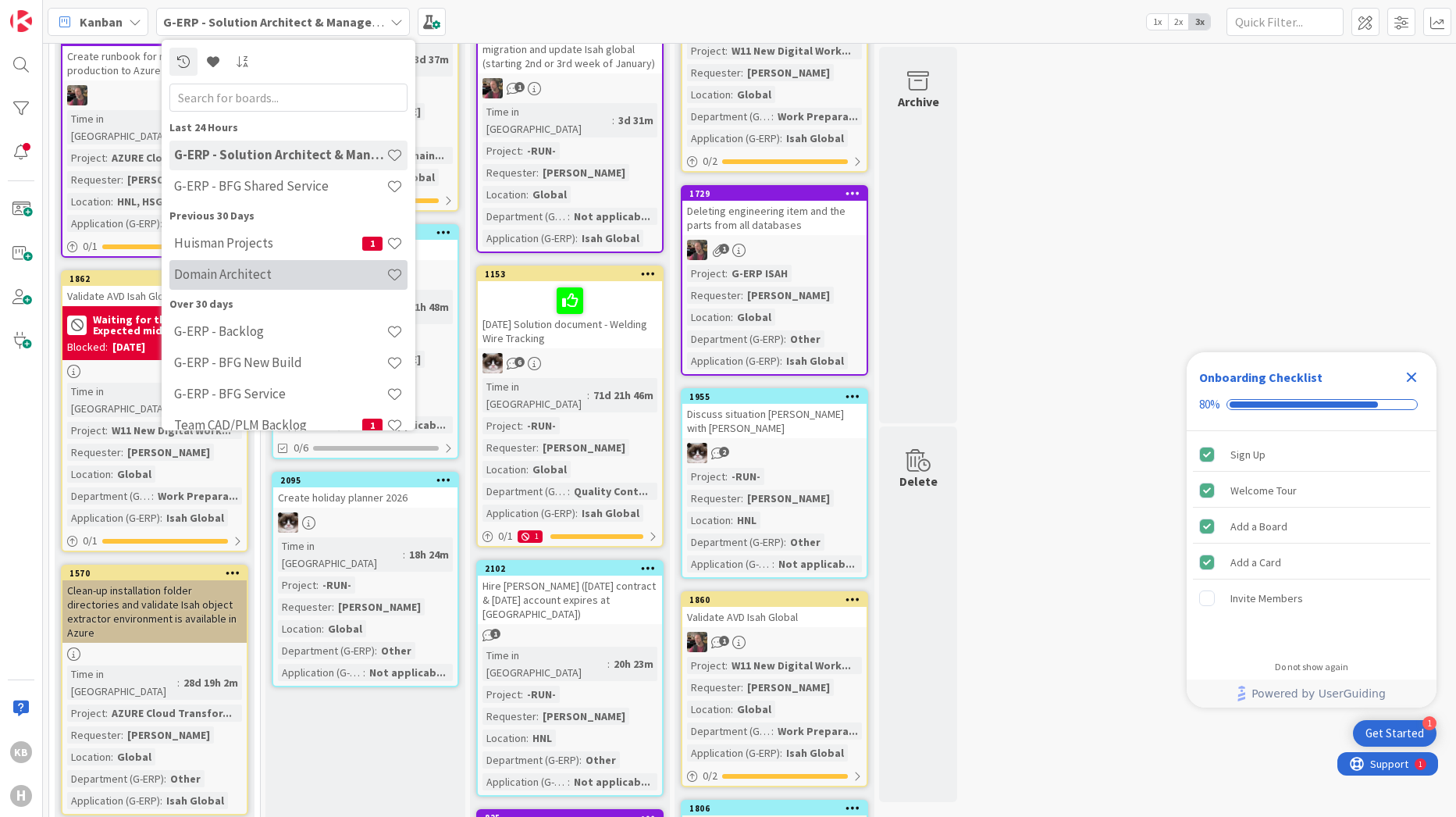
click at [236, 271] on h4 "Domain Architect" at bounding box center [281, 274] width 213 height 15
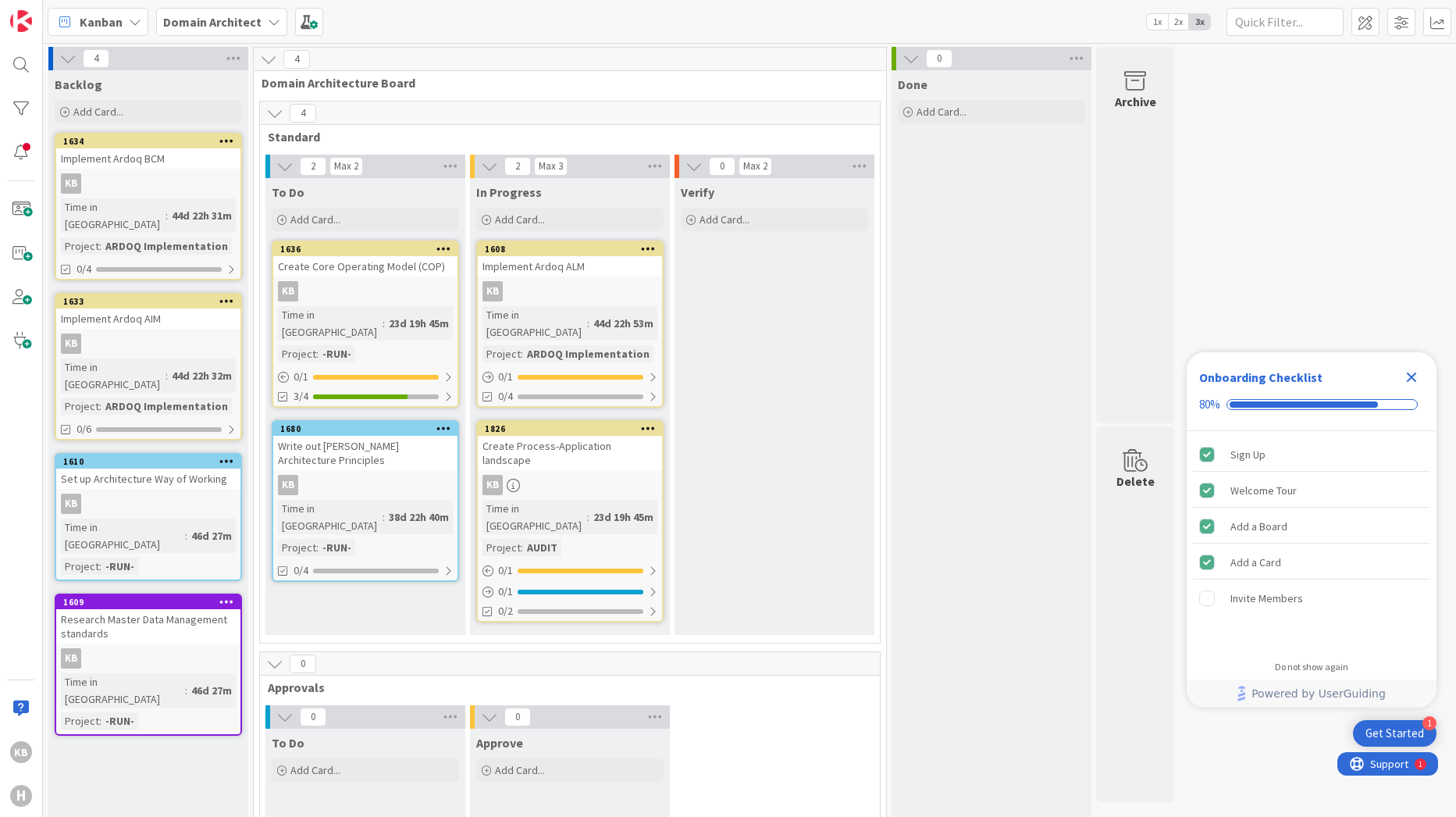
click at [575, 436] on div "Create Process-Application landscape" at bounding box center [569, 453] width 185 height 34
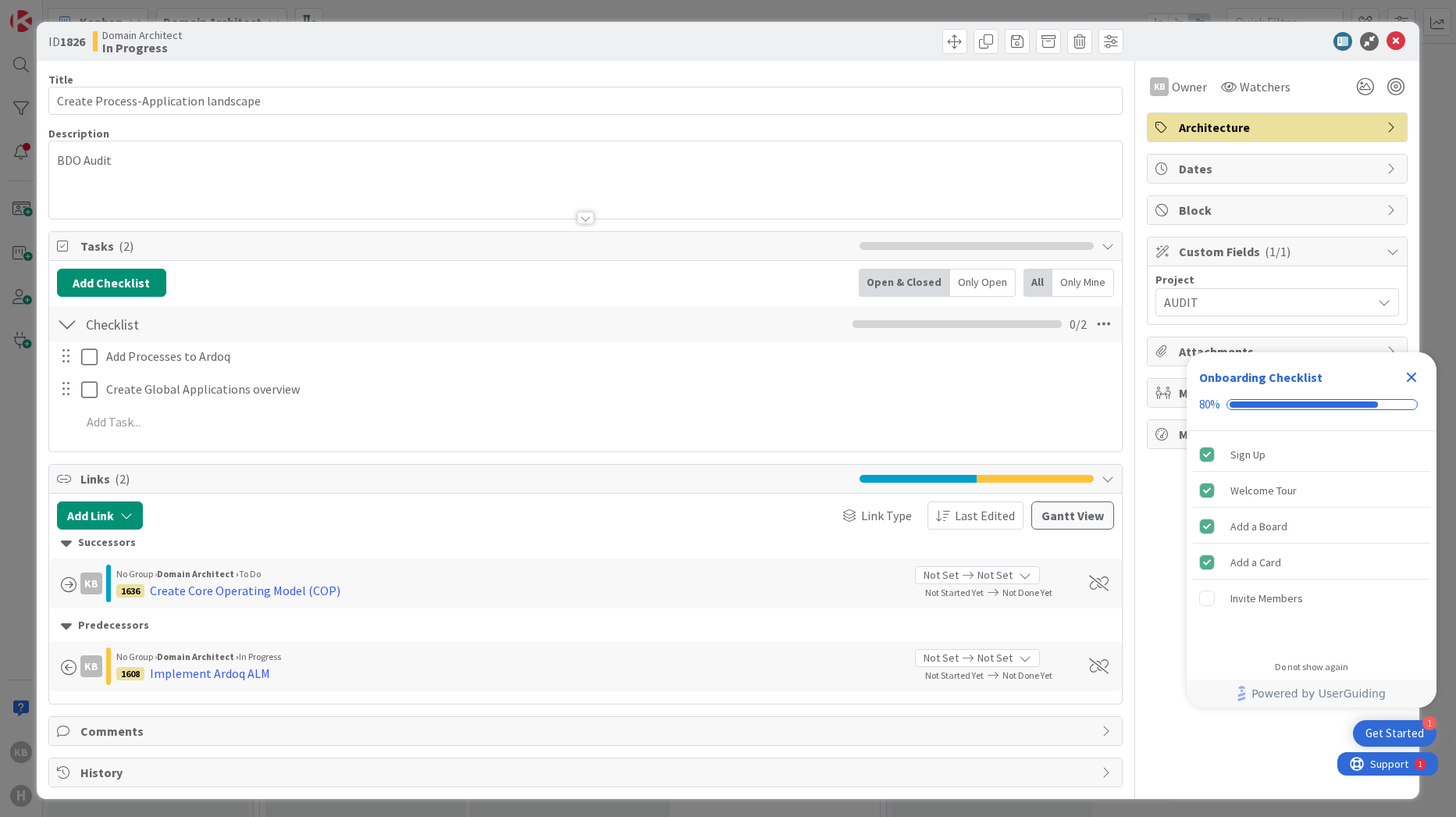
click at [704, 379] on icon "Close Checklist" at bounding box center [1412, 377] width 19 height 19
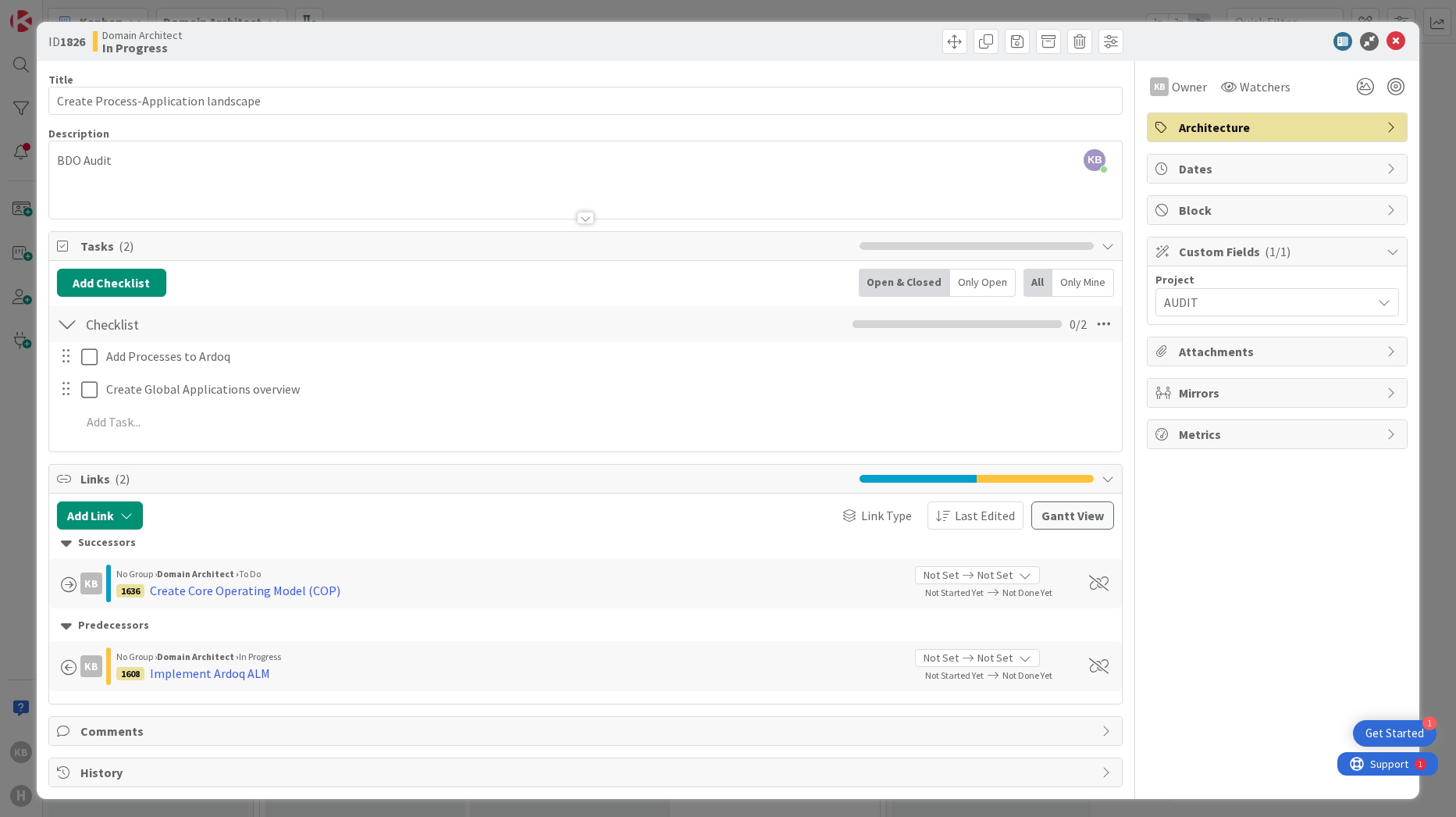
click at [704, 354] on span "Attachments" at bounding box center [1278, 351] width 200 height 19
click at [704, 352] on span "Attachments" at bounding box center [1278, 351] width 200 height 19
click at [704, 134] on span "Architecture" at bounding box center [1278, 128] width 200 height 19
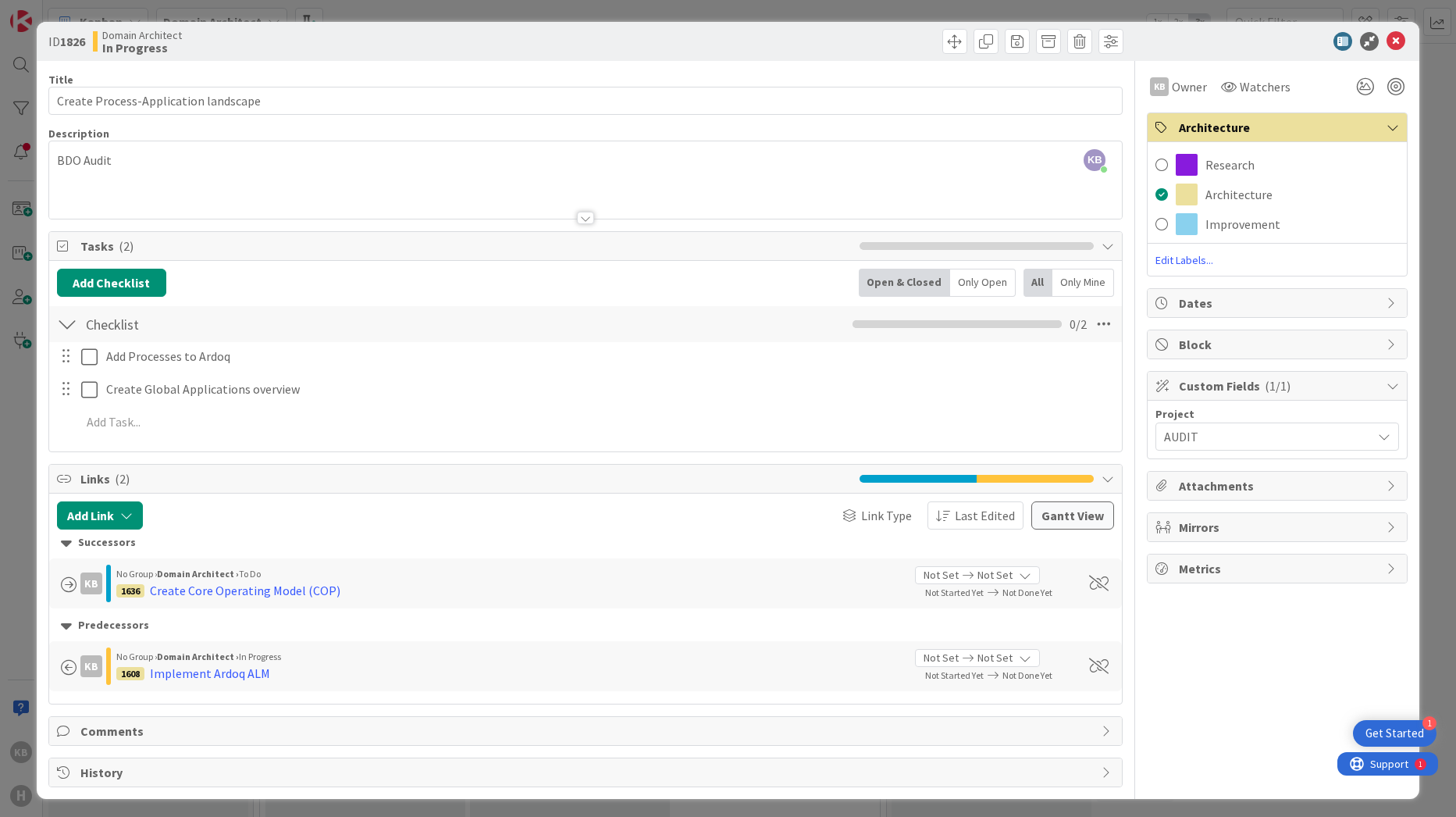
click at [704, 128] on span "Architecture" at bounding box center [1278, 128] width 200 height 19
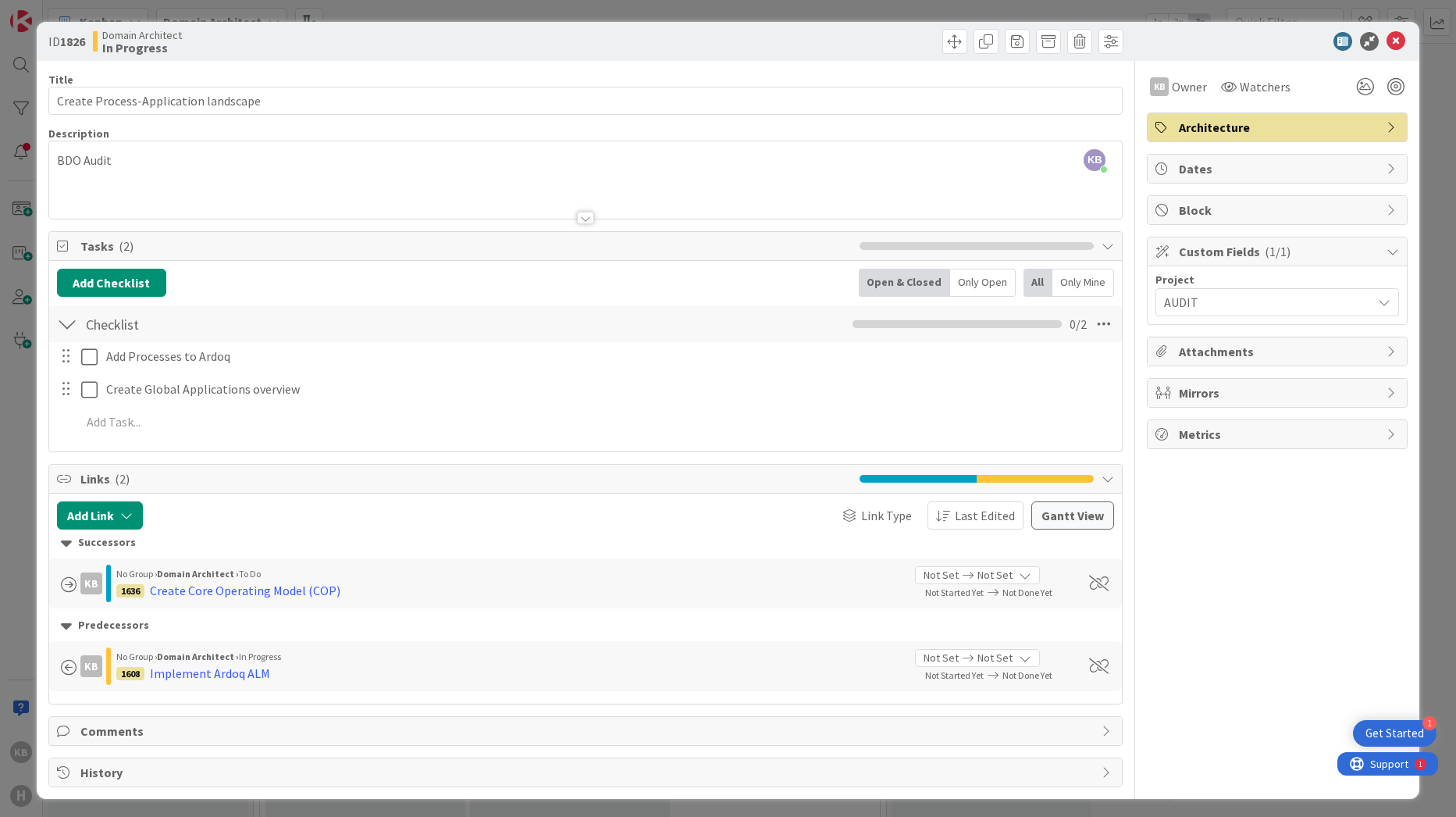
click at [704, 169] on span "Dates" at bounding box center [1278, 169] width 200 height 19
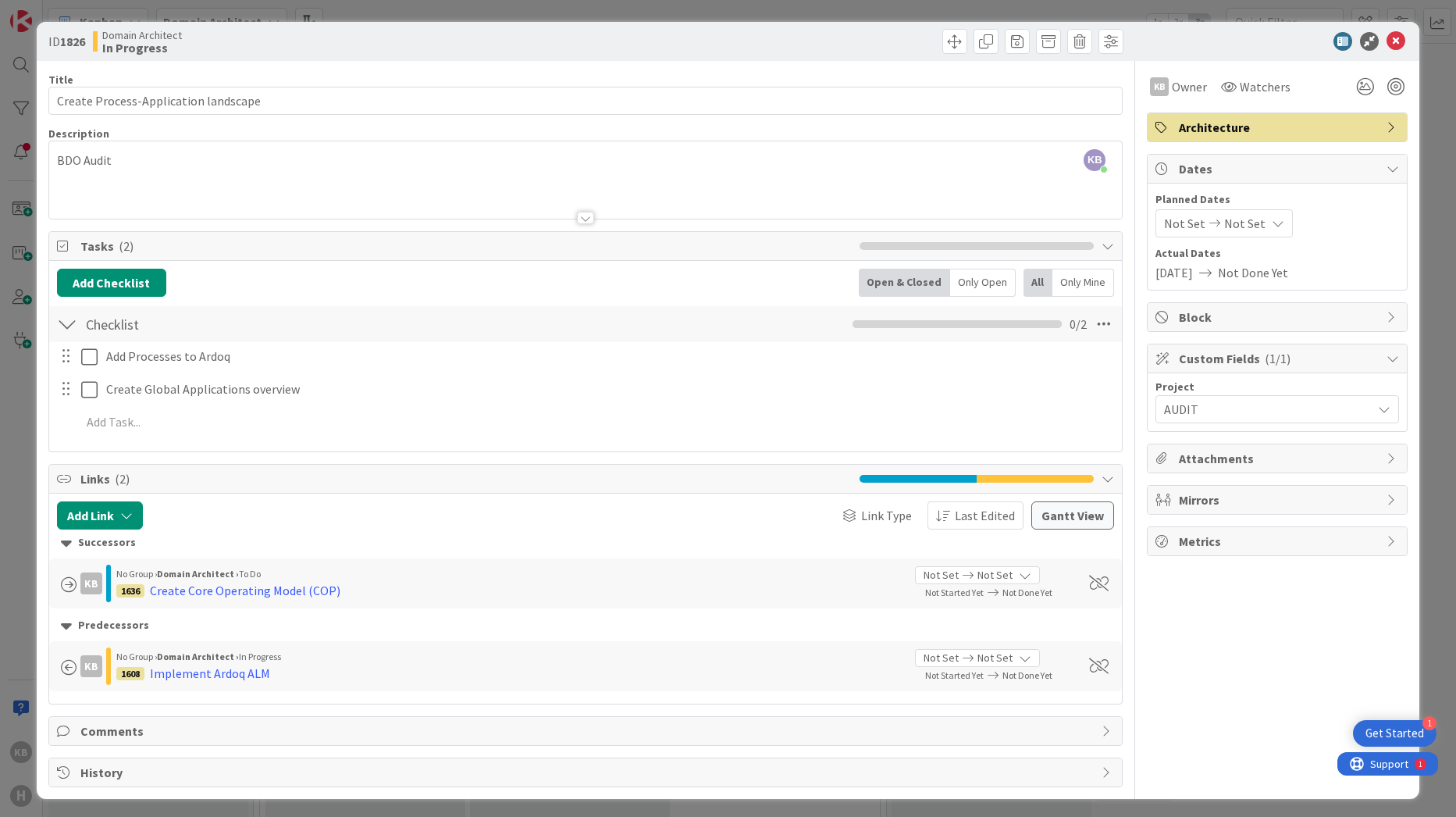
click at [704, 169] on span "Dates" at bounding box center [1278, 169] width 200 height 19
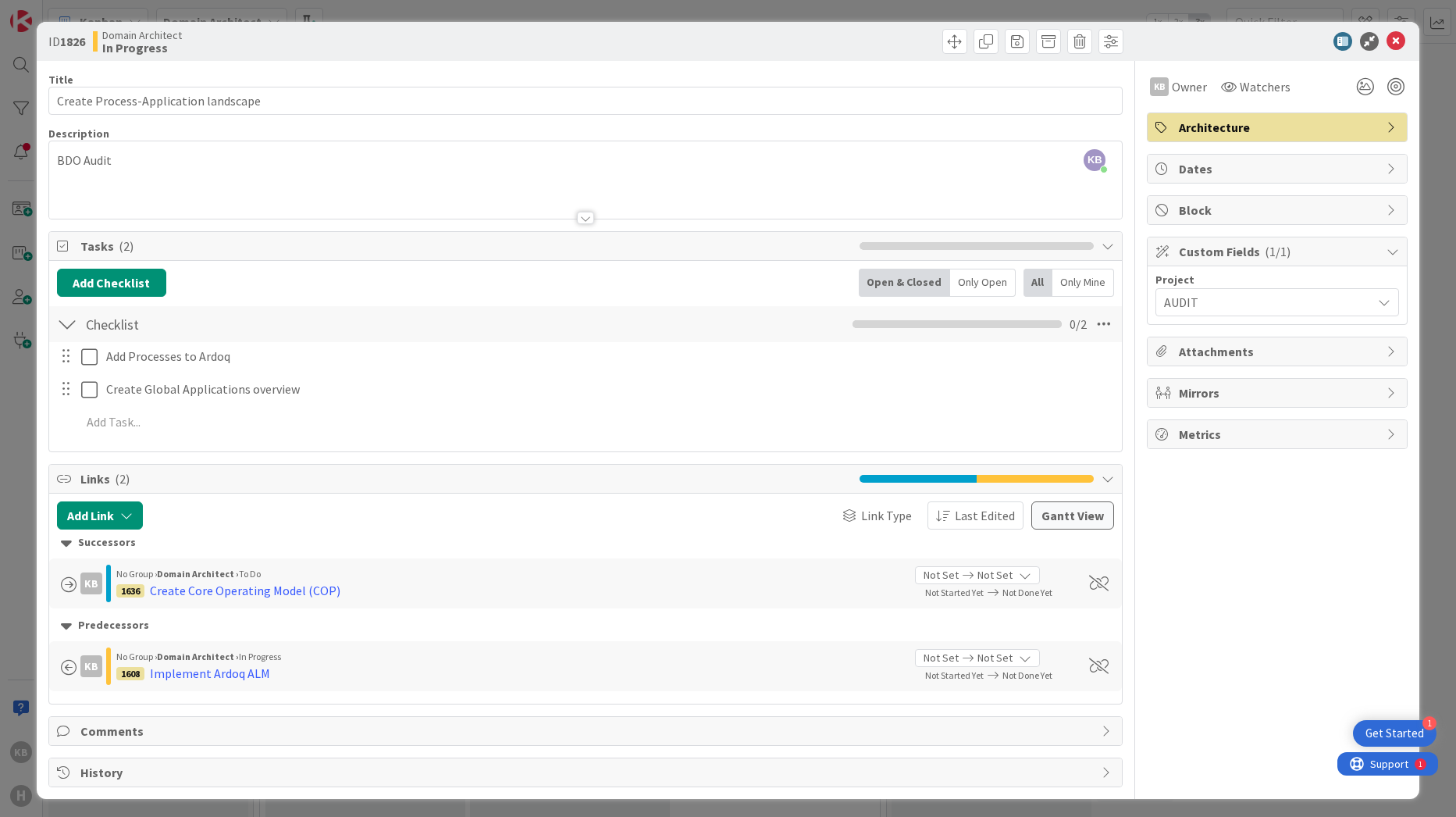
click at [704, 213] on span "Block" at bounding box center [1278, 210] width 200 height 19
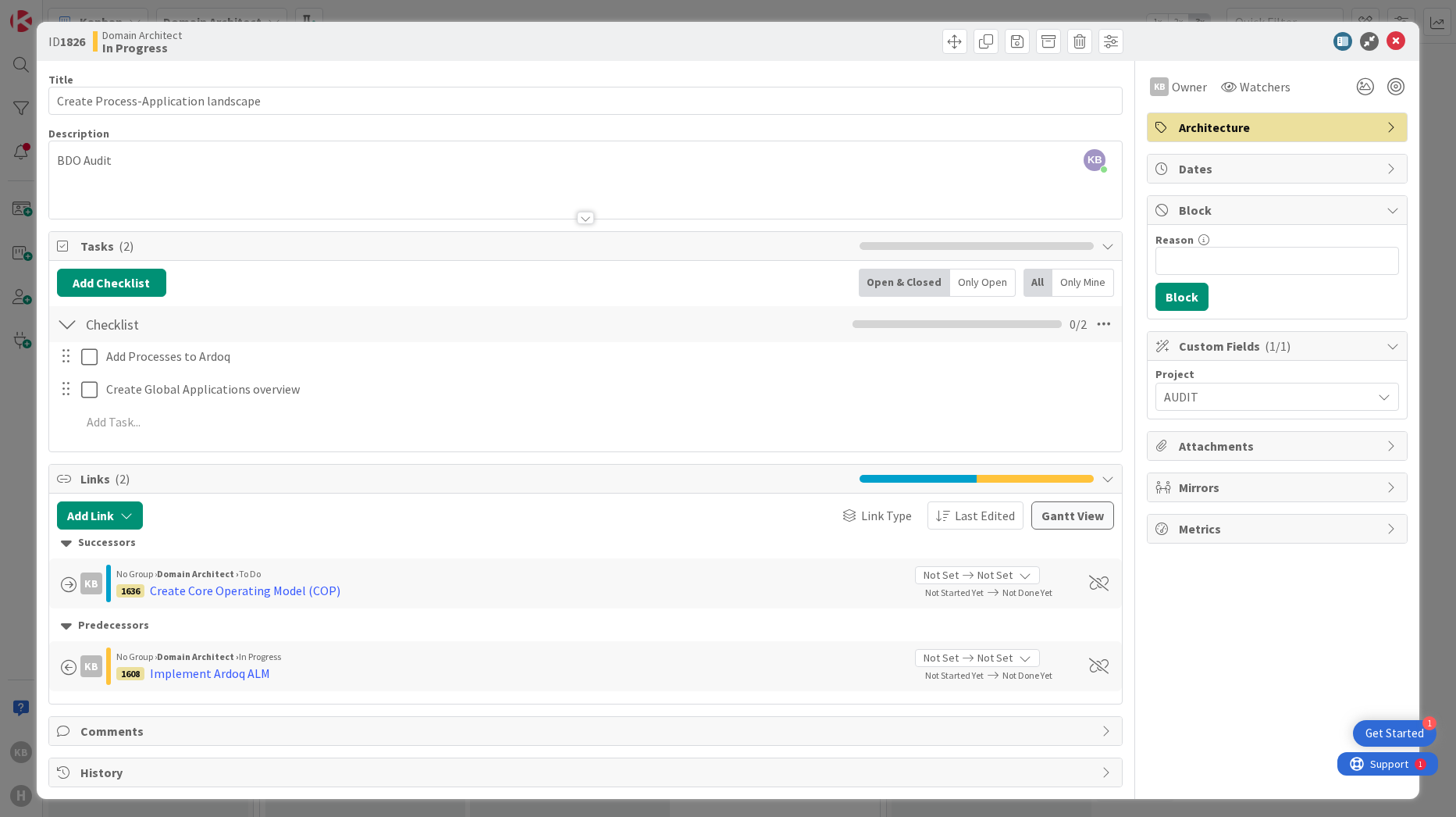
click at [704, 213] on span "Block" at bounding box center [1278, 210] width 200 height 19
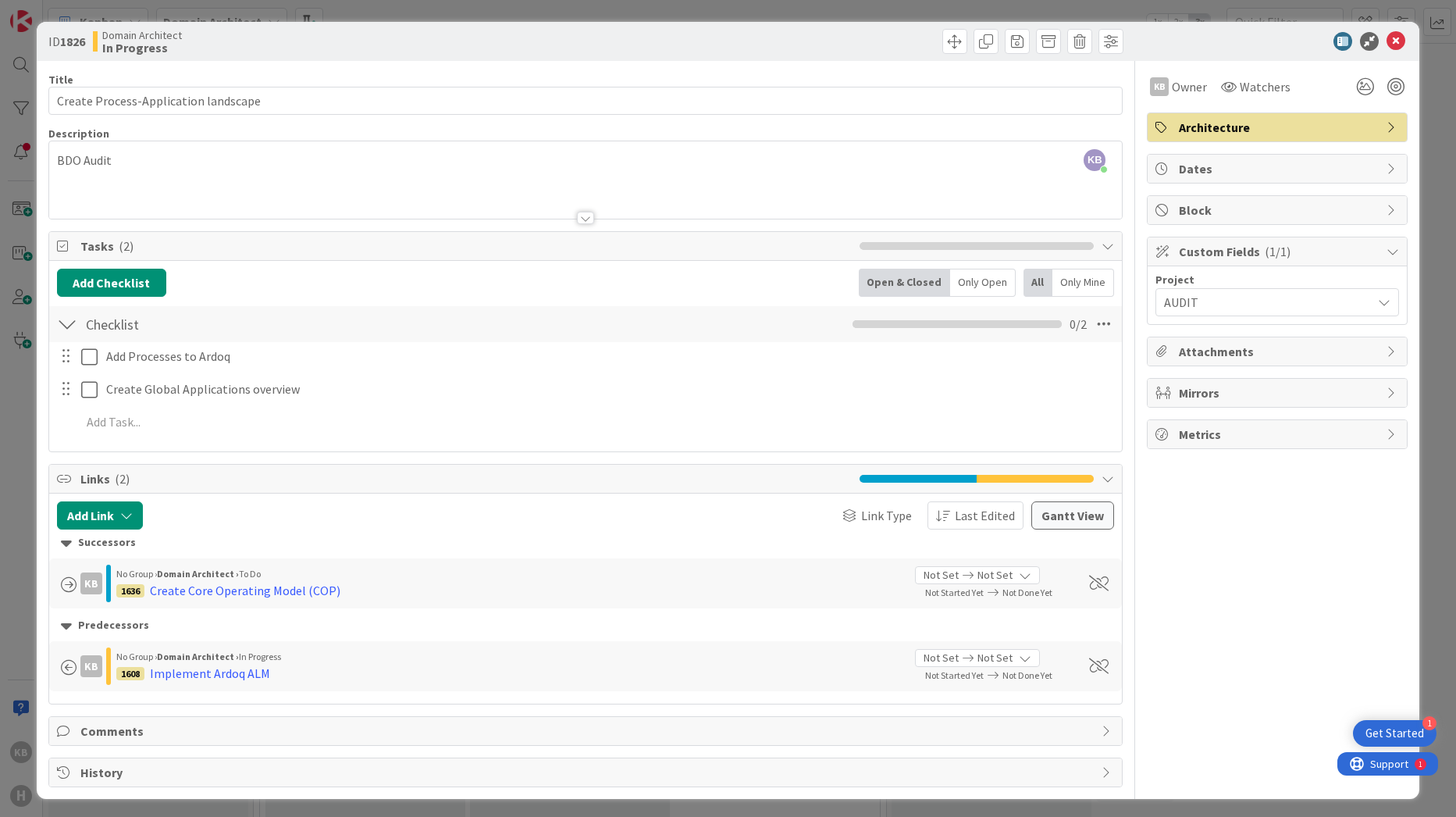
click at [704, 403] on div "Mirrors" at bounding box center [1277, 392] width 260 height 28
click at [704, 391] on span "Mirrors" at bounding box center [1278, 392] width 200 height 19
click at [704, 396] on span "Mirrors" at bounding box center [1278, 392] width 200 height 19
click at [704, 392] on span "Mirrors" at bounding box center [1278, 392] width 200 height 19
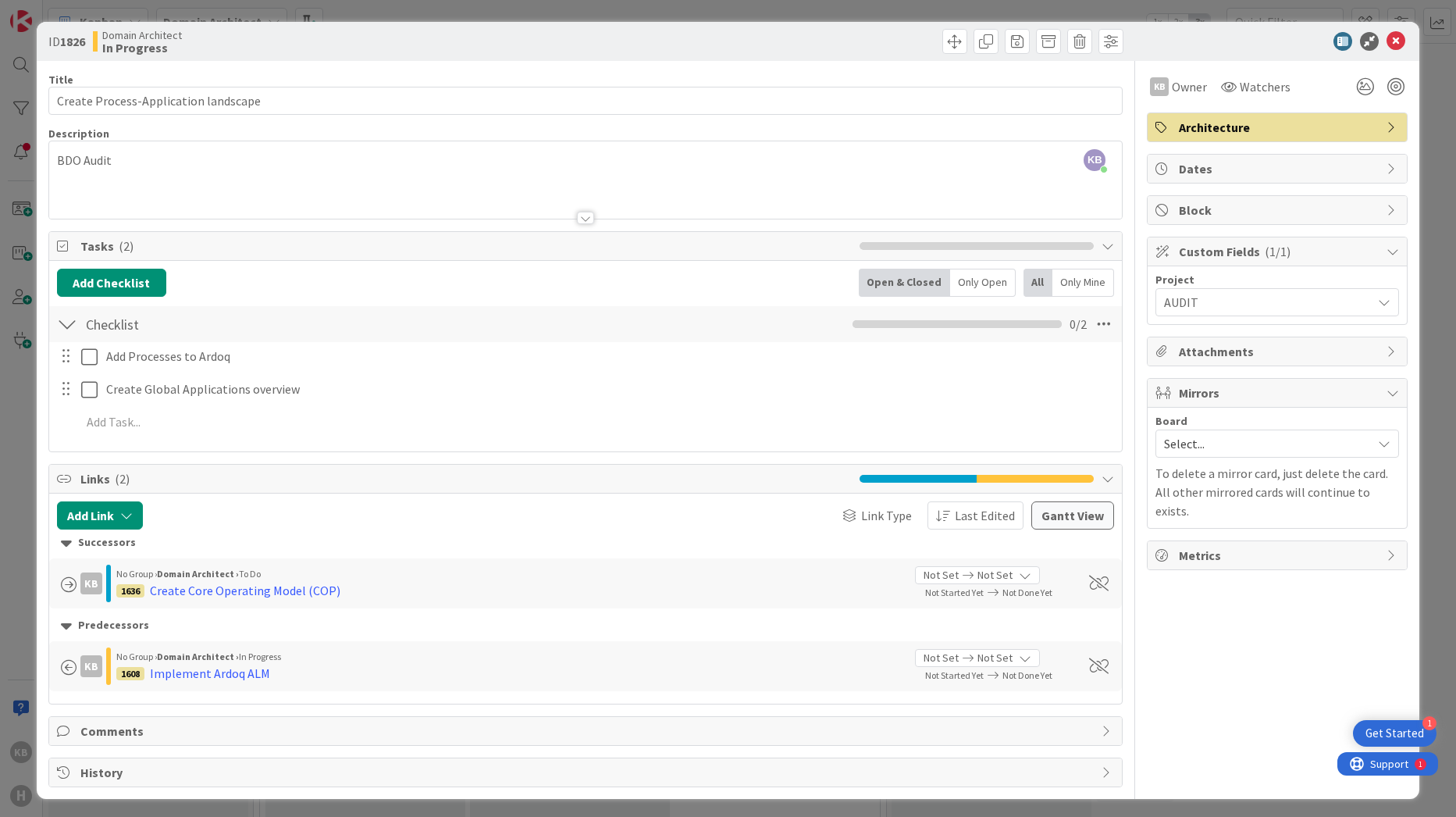
click at [704, 392] on span "Mirrors" at bounding box center [1278, 392] width 200 height 19
click at [704, 573] on span "Not Set" at bounding box center [995, 574] width 35 height 16
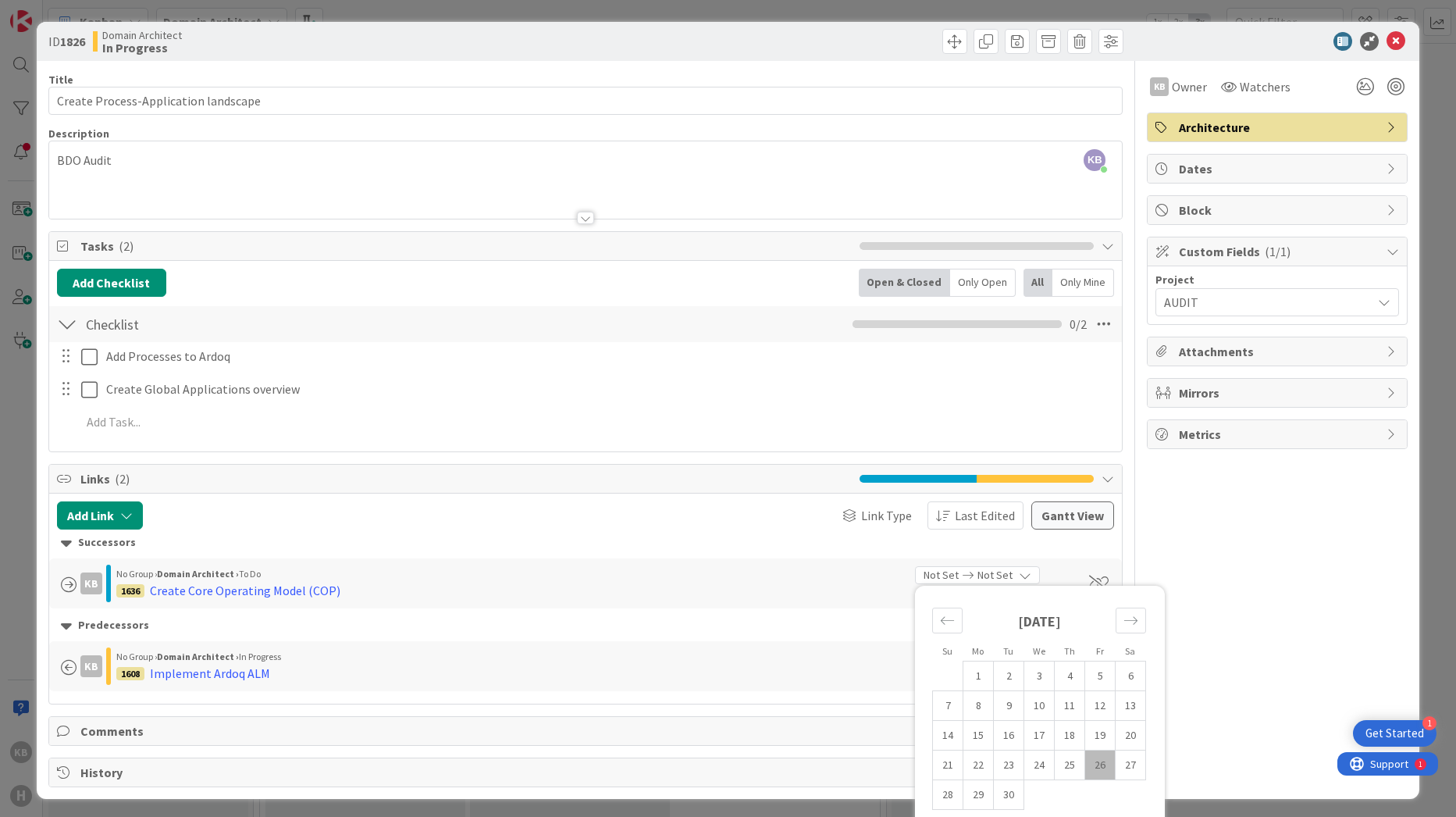
click at [704, 572] on span "Not Set" at bounding box center [995, 574] width 35 height 16
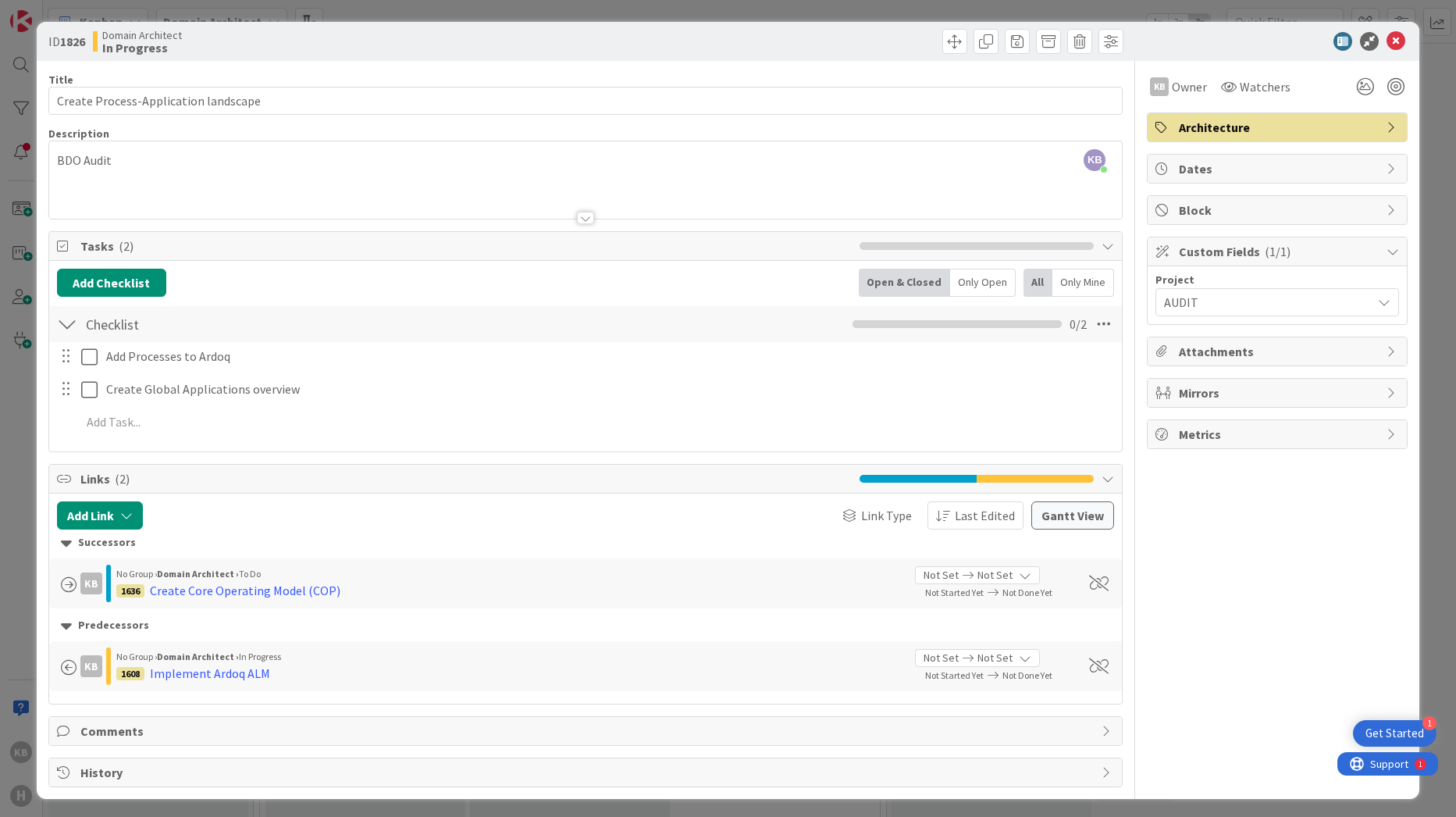
drag, startPoint x: 1418, startPoint y: 80, endPoint x: 1436, endPoint y: 77, distance: 18.2
click at [704, 77] on div "ID 1826 Domain Architect In Progress Title 36 / 128 Create Process-Application …" at bounding box center [728, 408] width 1456 height 817
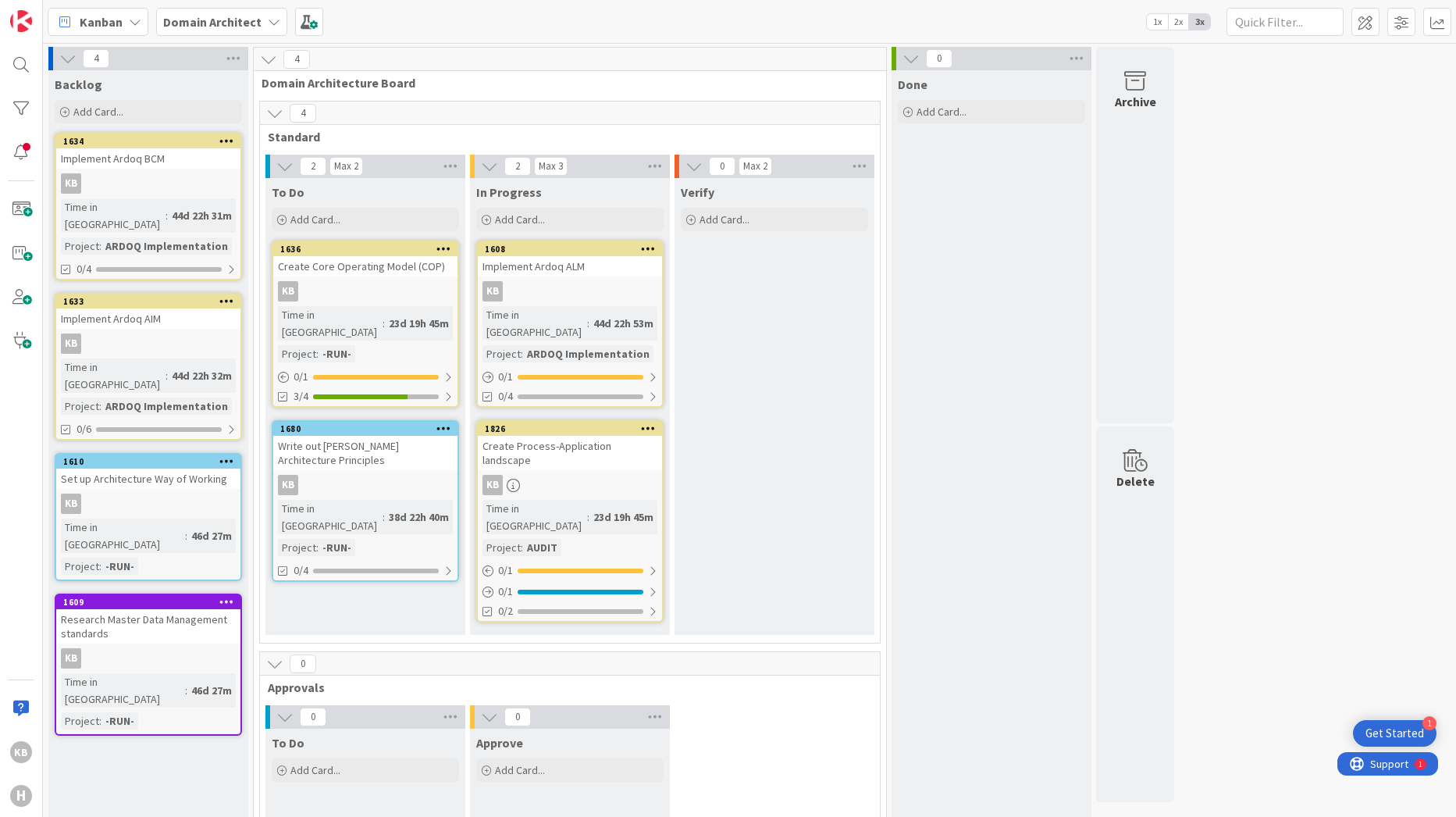
click at [591, 265] on div "Implement Ardoq ALM" at bounding box center [569, 266] width 185 height 20
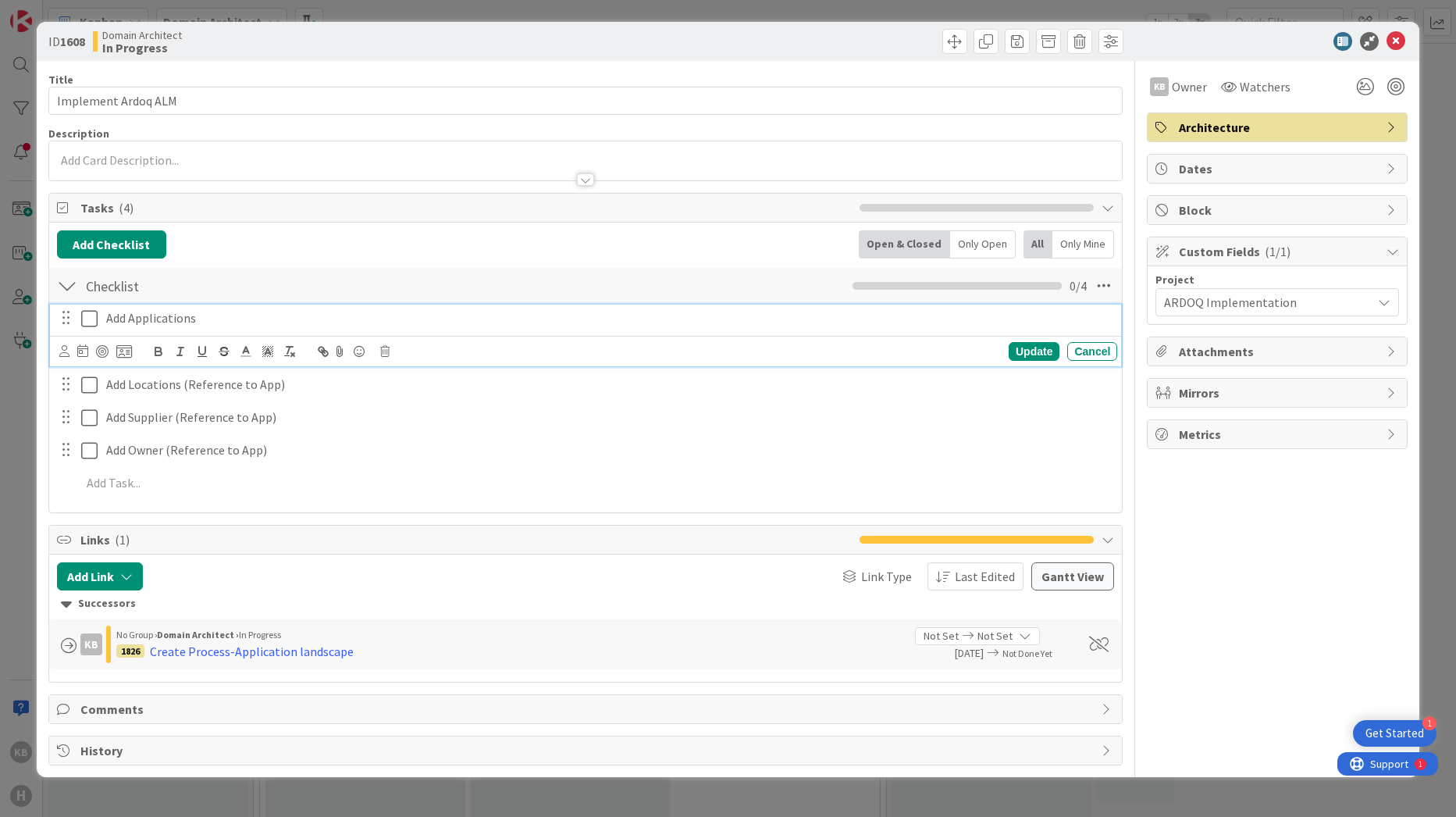
click at [89, 320] on icon at bounding box center [89, 318] width 16 height 19
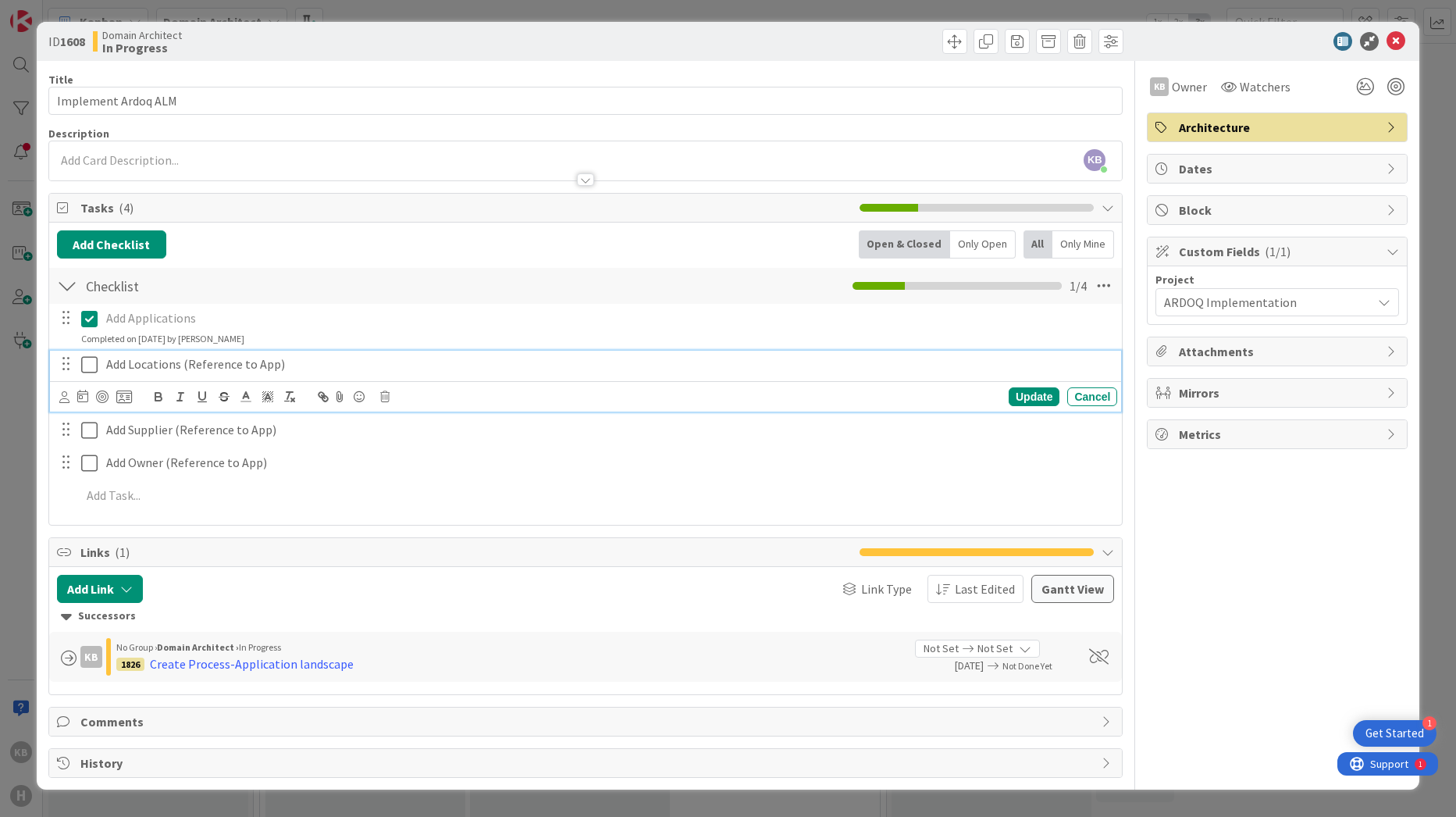
click at [704, 356] on p "Add Locations (Reference to App)" at bounding box center [608, 363] width 1005 height 18
click at [385, 392] on icon at bounding box center [385, 397] width 9 height 11
click at [421, 473] on div "Delete" at bounding box center [425, 462] width 58 height 28
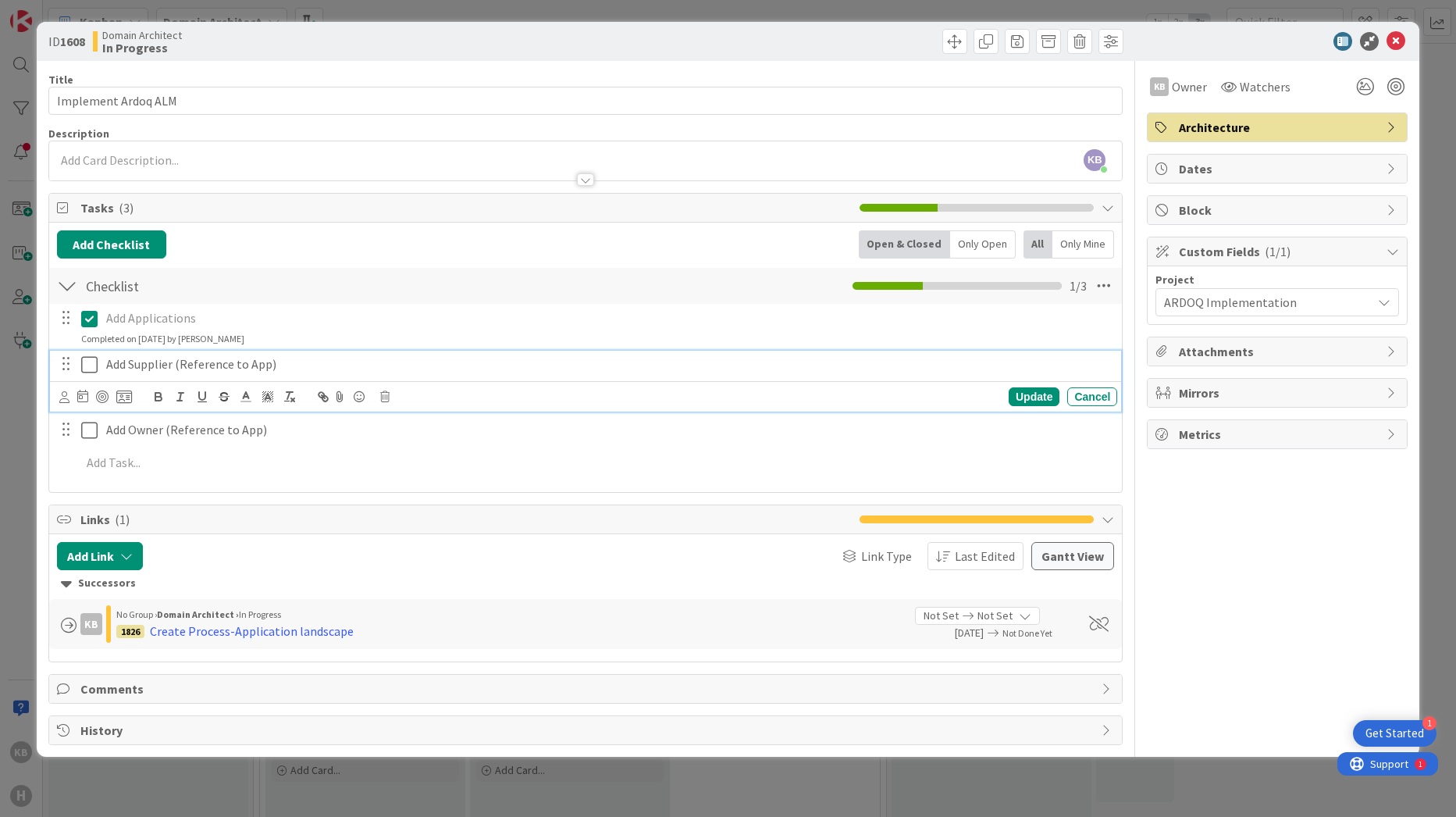
click at [309, 365] on p "Add Supplier (Reference to App)" at bounding box center [608, 363] width 1005 height 18
click at [389, 396] on icon at bounding box center [385, 397] width 9 height 11
click at [440, 463] on div "Delete" at bounding box center [425, 462] width 58 height 28
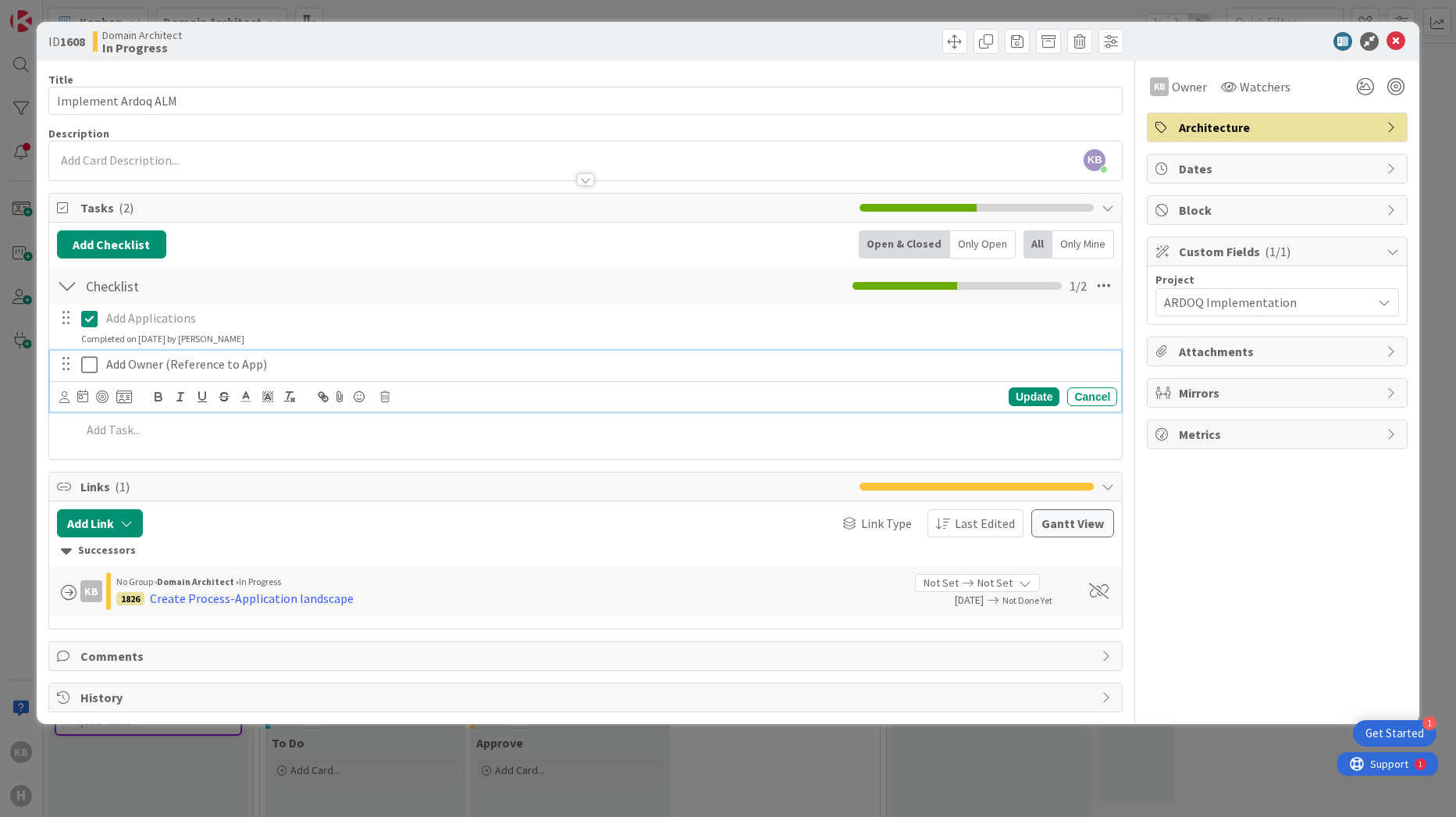
click at [297, 361] on p "Add Owner (Reference to App)" at bounding box center [608, 363] width 1005 height 18
click at [383, 403] on div "Update Cancel" at bounding box center [589, 397] width 1059 height 22
click at [384, 396] on icon at bounding box center [385, 397] width 9 height 11
click at [429, 458] on div "Delete" at bounding box center [425, 462] width 58 height 28
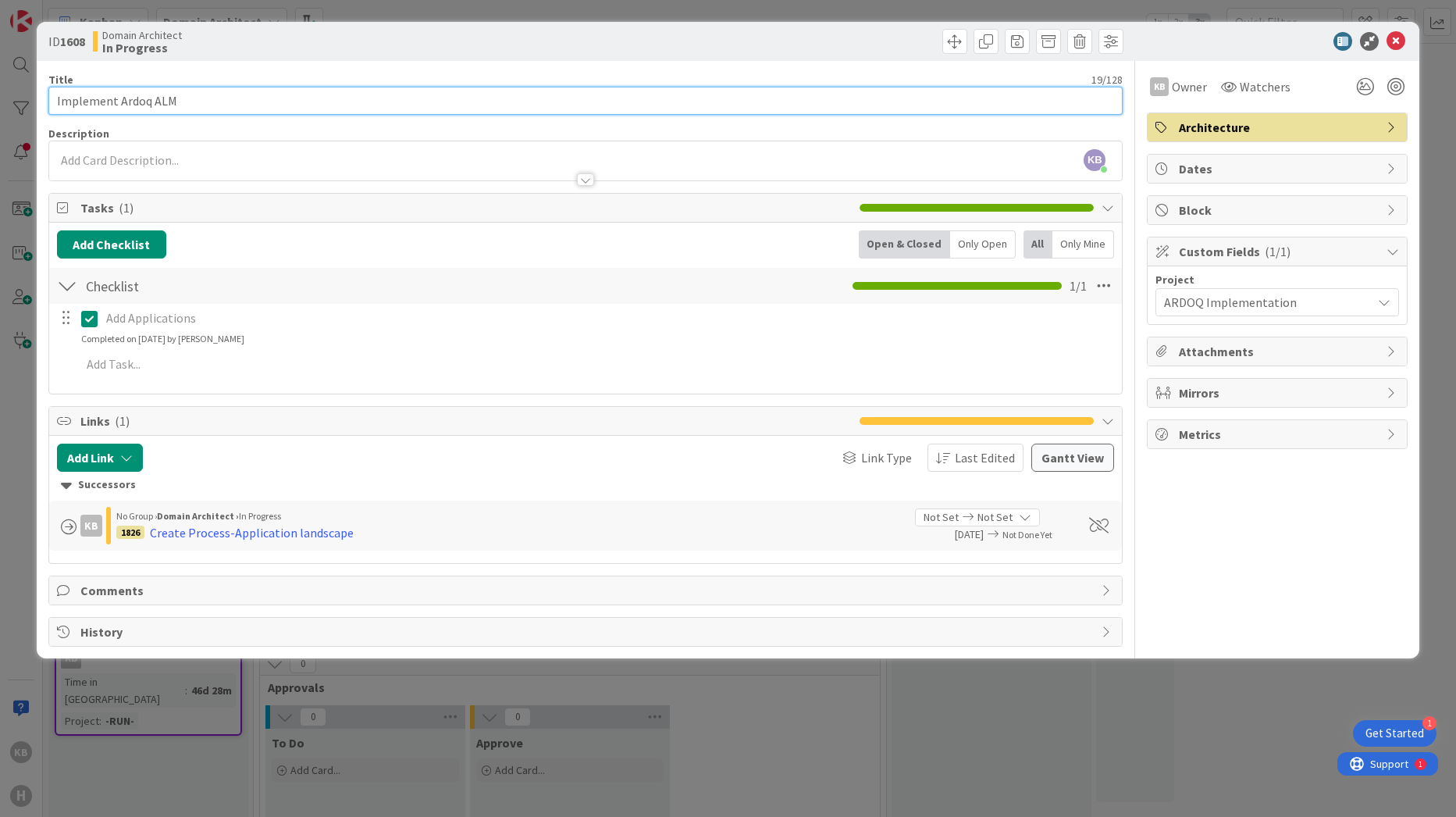
click at [214, 104] on input "Implement Ardoq ALM" at bounding box center [585, 100] width 1075 height 28
type input "Implement Ardoq ALM Foundation"
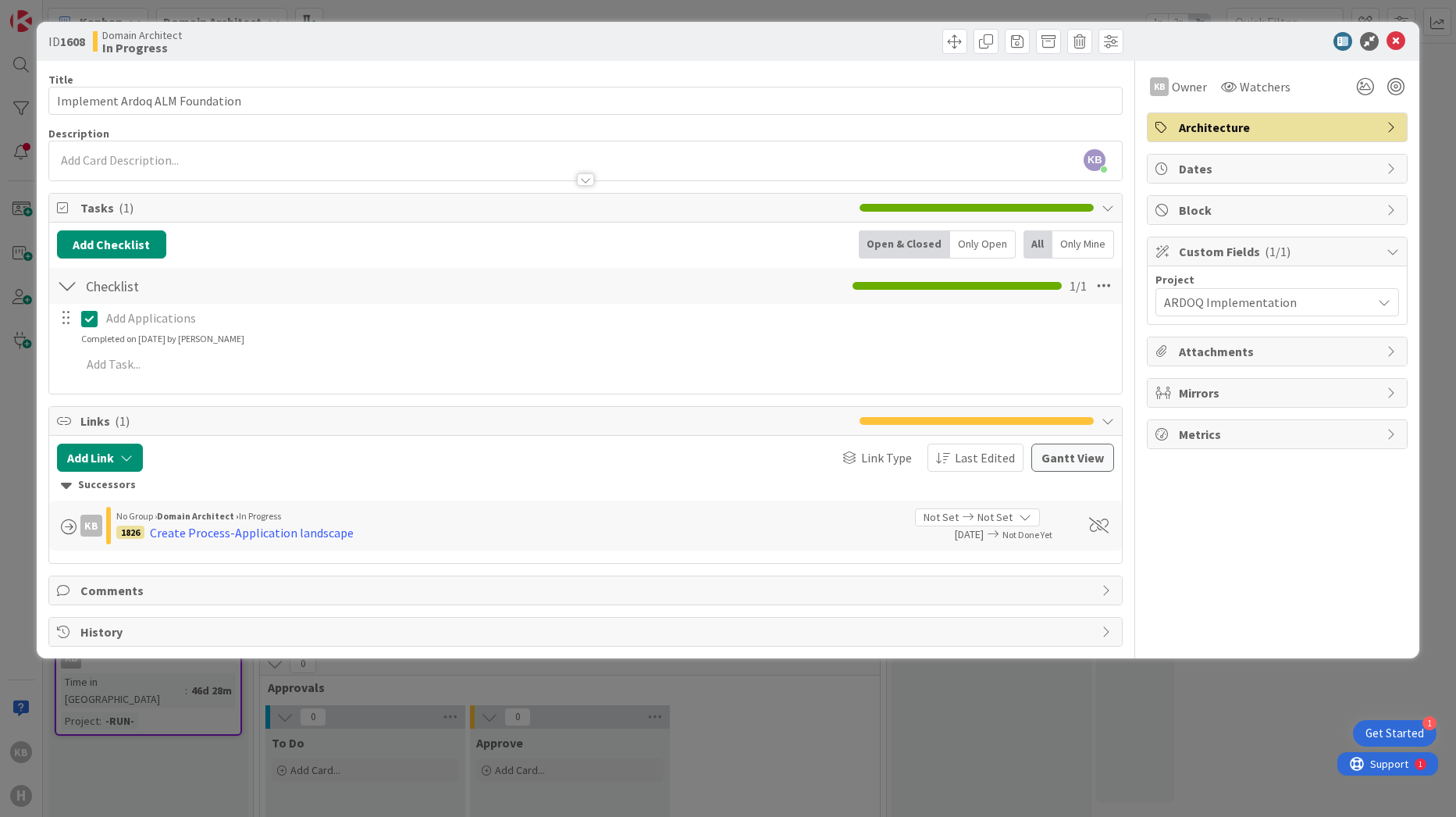
click at [435, 59] on div "ID 1608 Domain Architect In Progress" at bounding box center [728, 42] width 1384 height 39
click at [704, 37] on icon at bounding box center [1396, 42] width 19 height 19
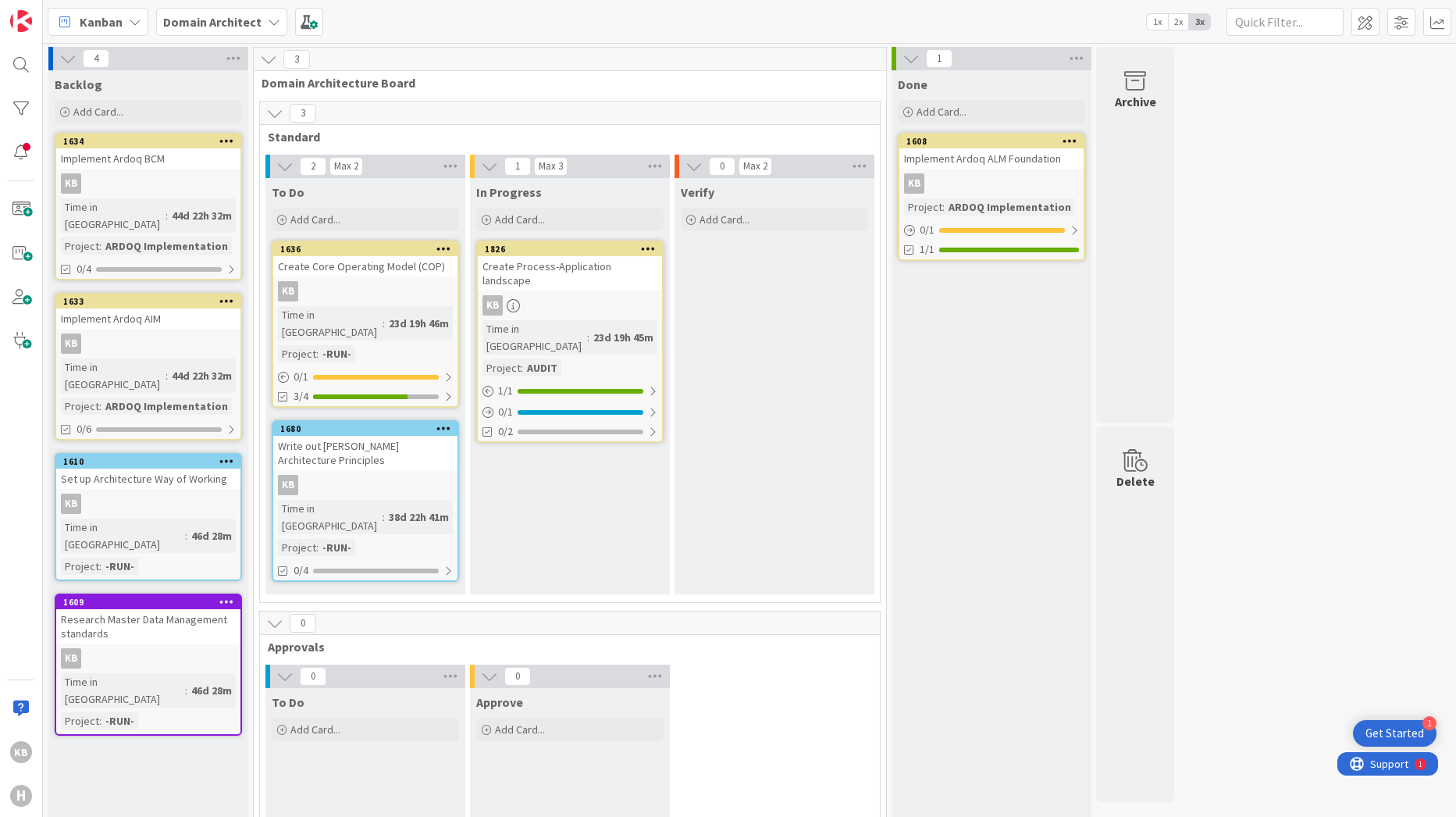
click at [704, 674] on div "0 To Do Add Card... 0 Approve Add Card..." at bounding box center [569, 786] width 614 height 242
drag, startPoint x: 1212, startPoint y: 277, endPoint x: 1199, endPoint y: 277, distance: 13.0
click at [704, 277] on div "4 Backlog Add Card... 1634 Implement Ardoq BCM KB Time in [GEOGRAPHIC_DATA] : 4…" at bounding box center [749, 485] width 1407 height 877
